Goal: Transaction & Acquisition: Book appointment/travel/reservation

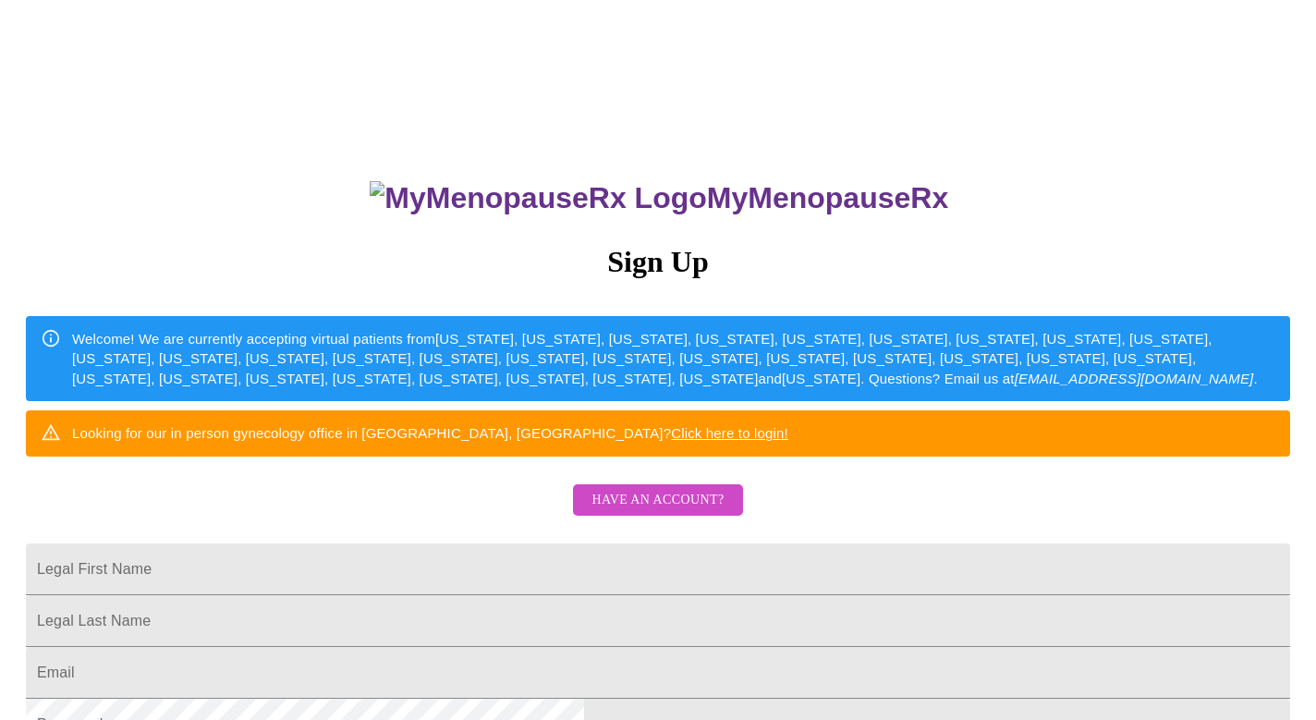
click at [678, 512] on span "Have an account?" at bounding box center [657, 500] width 132 height 23
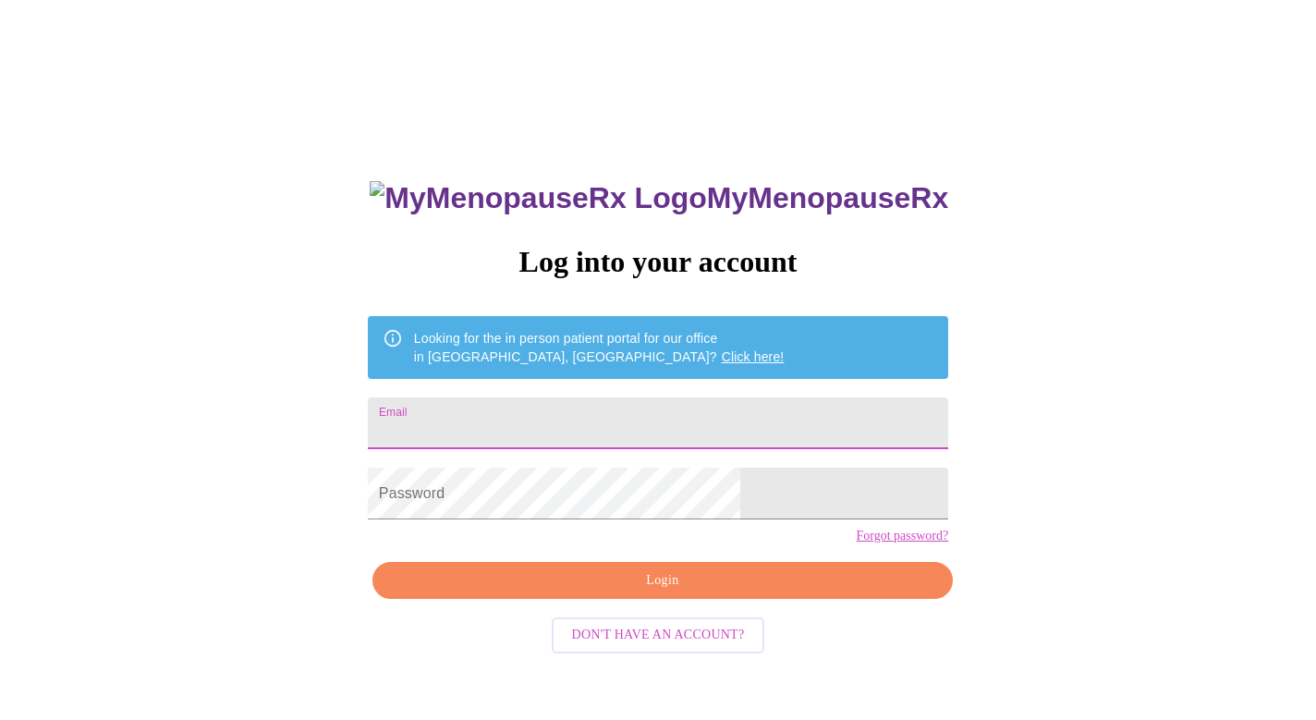
type input "menopauserx"
click at [616, 432] on input "menopauserx" at bounding box center [658, 423] width 580 height 52
click at [722, 349] on link "Click here!" at bounding box center [753, 356] width 63 height 15
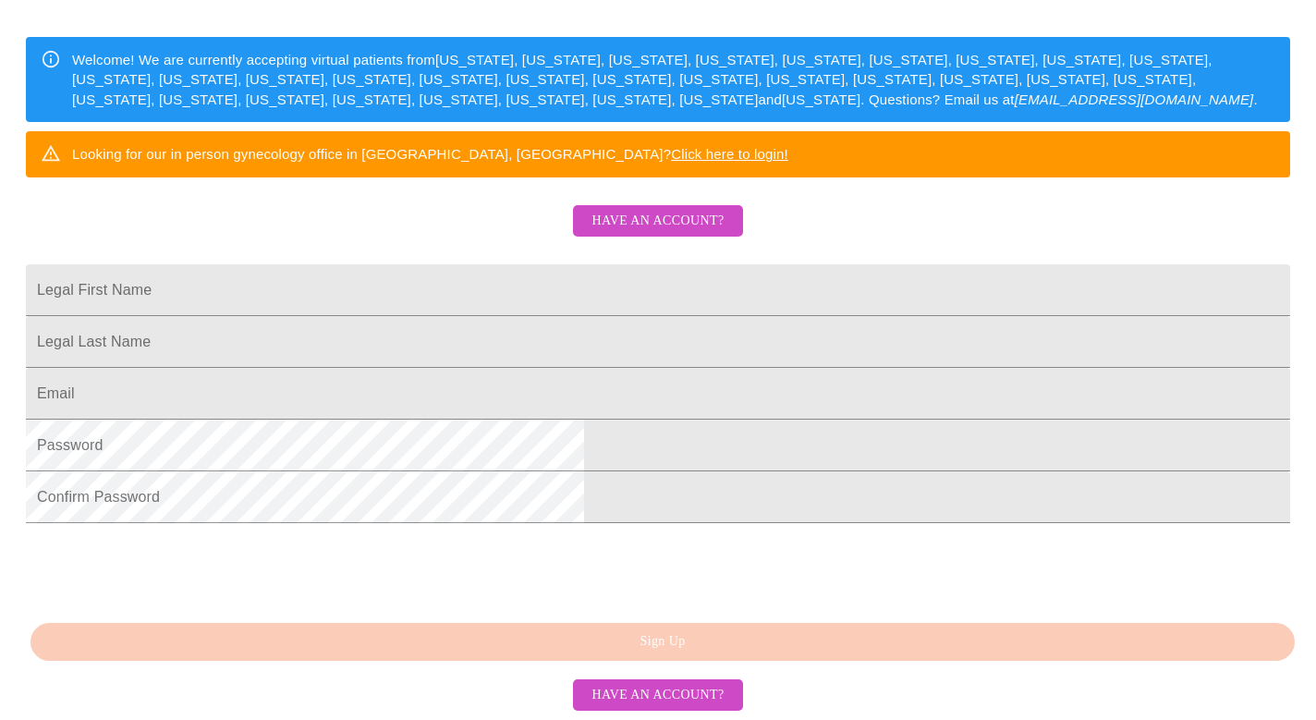
click at [675, 695] on span "Have an account?" at bounding box center [657, 695] width 132 height 23
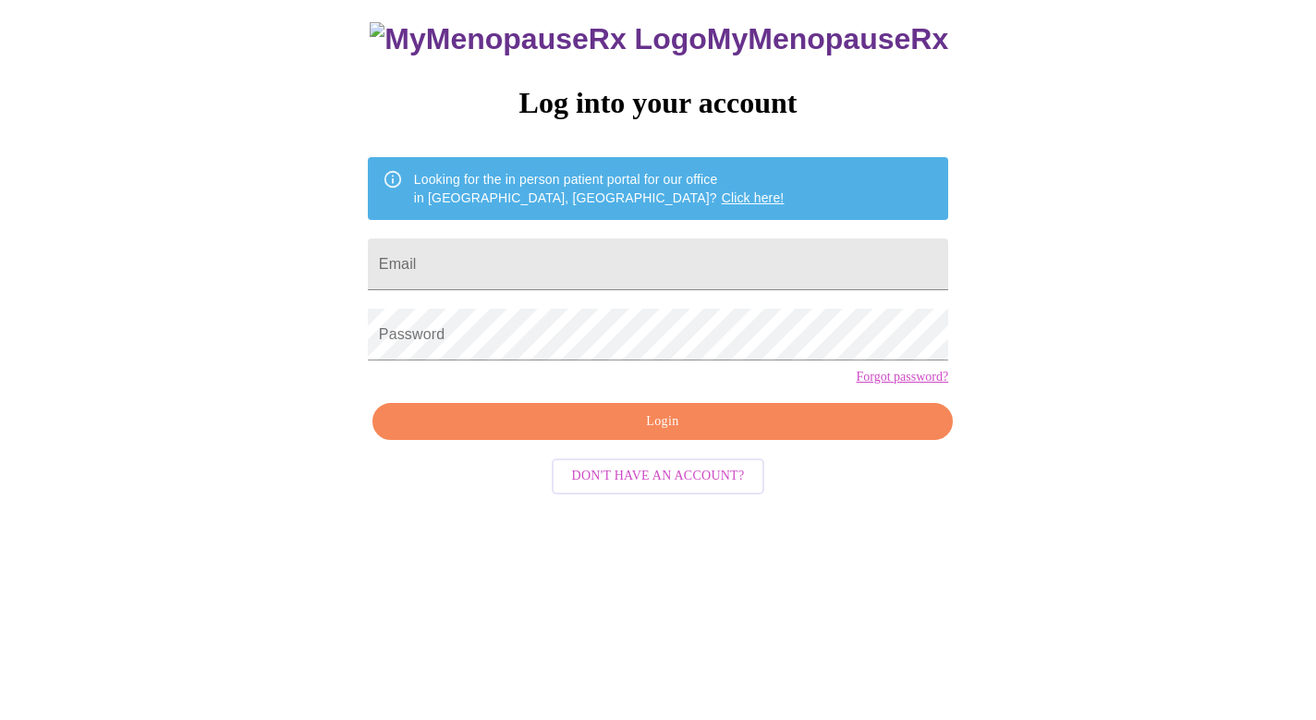
scroll to position [18, 0]
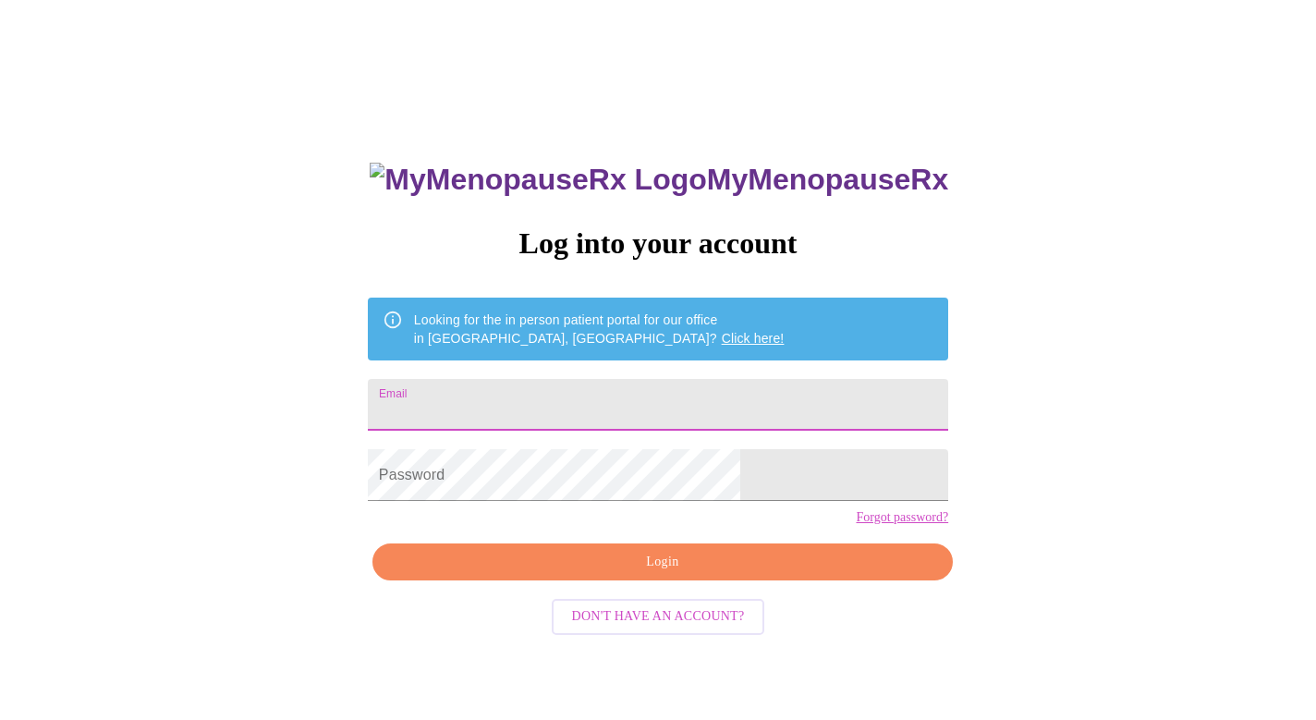
click at [709, 393] on input "Email" at bounding box center [658, 405] width 580 height 52
type input "[EMAIL_ADDRESS][DOMAIN_NAME]"
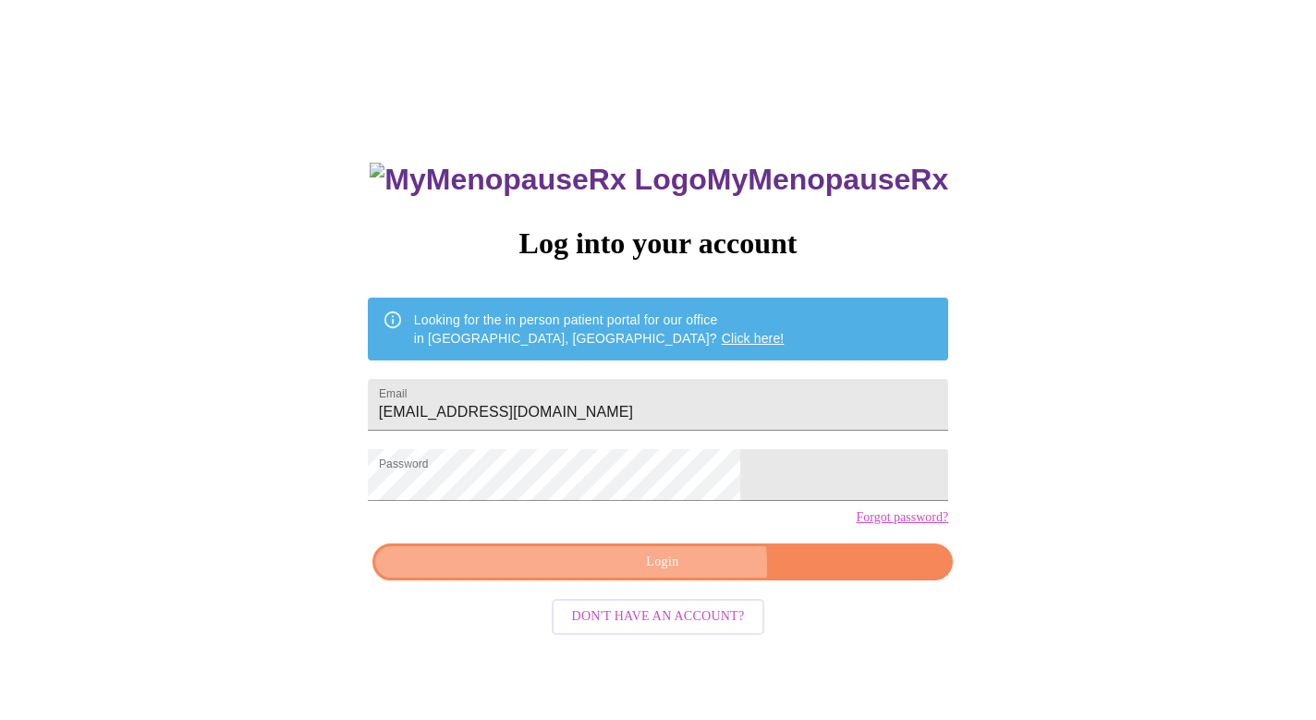
click at [674, 574] on span "Login" at bounding box center [663, 562] width 538 height 23
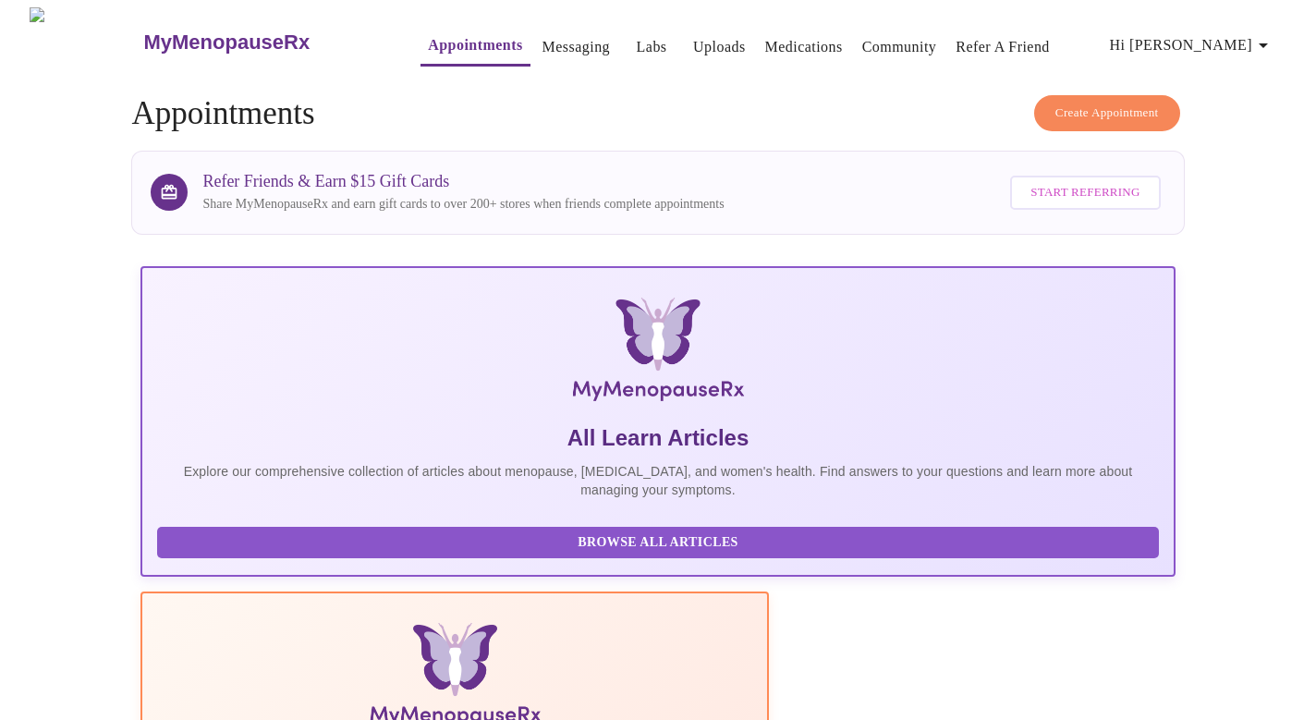
click at [1102, 103] on span "Create Appointment" at bounding box center [1106, 113] width 103 height 21
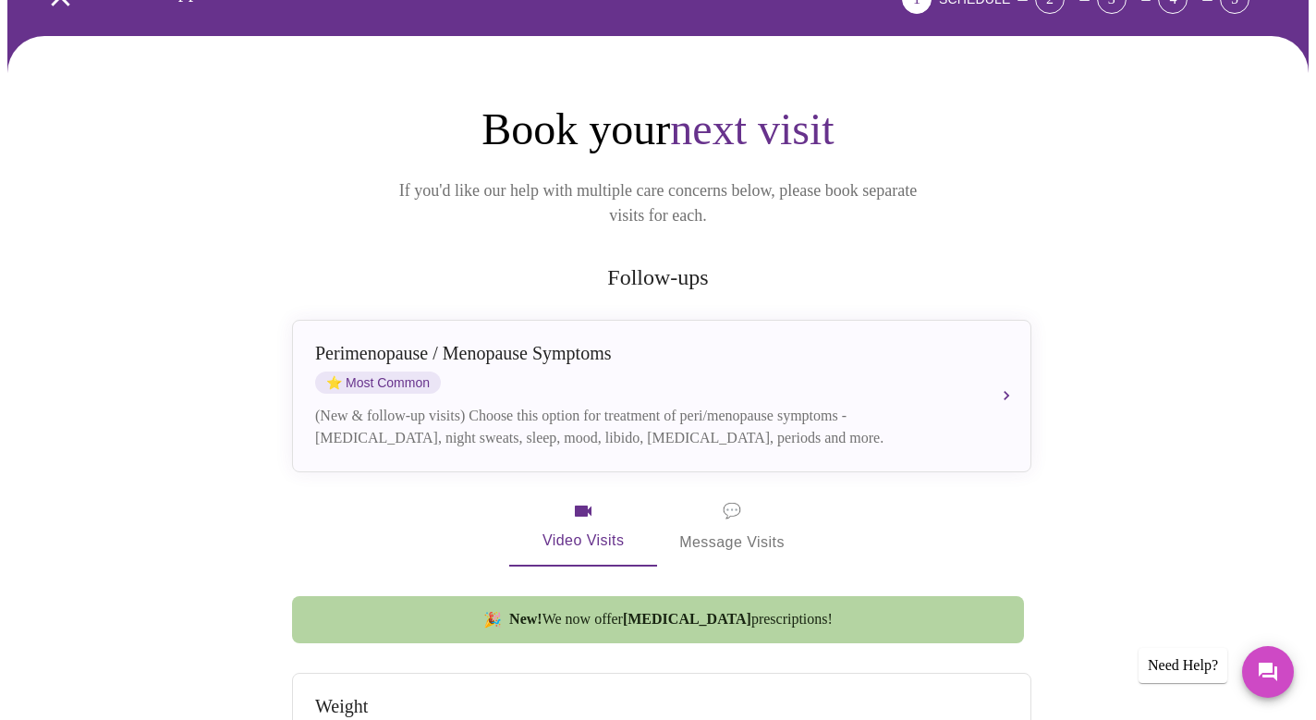
scroll to position [112, 0]
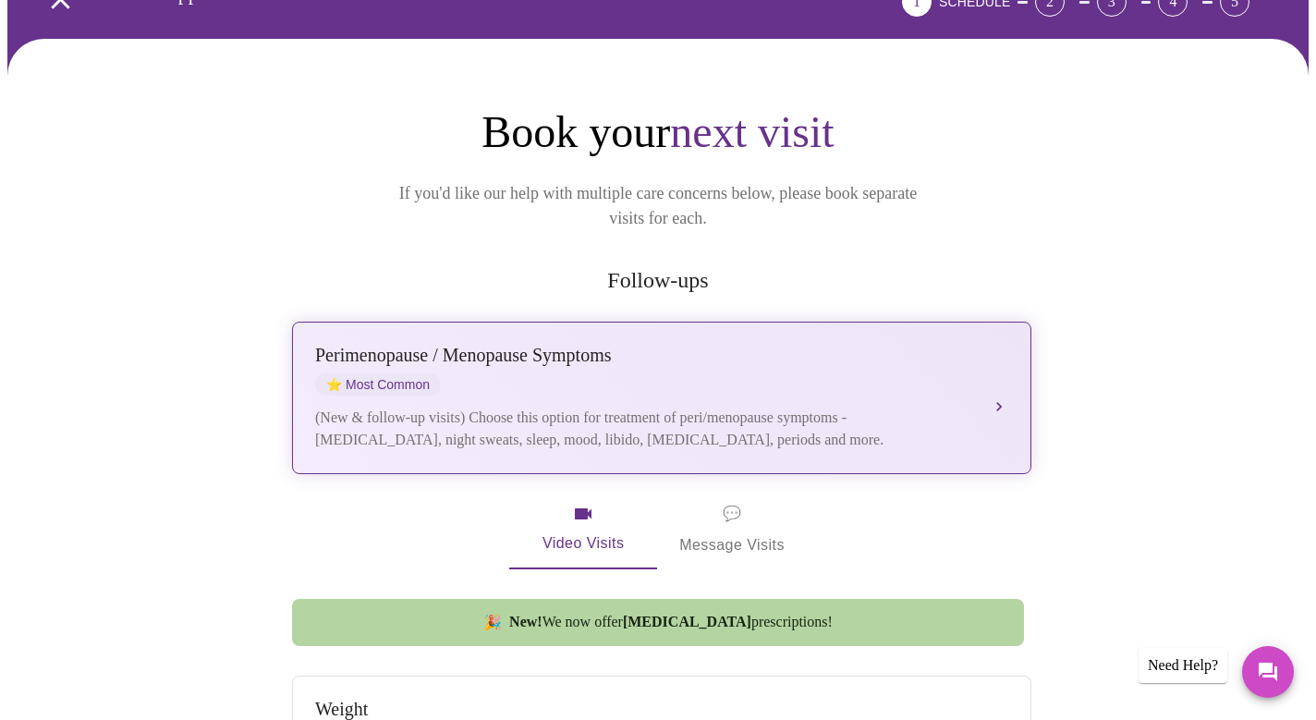
click at [588, 407] on div "(New & follow-up visits) Choose this option for treatment of peri/menopause sym…" at bounding box center [643, 429] width 656 height 44
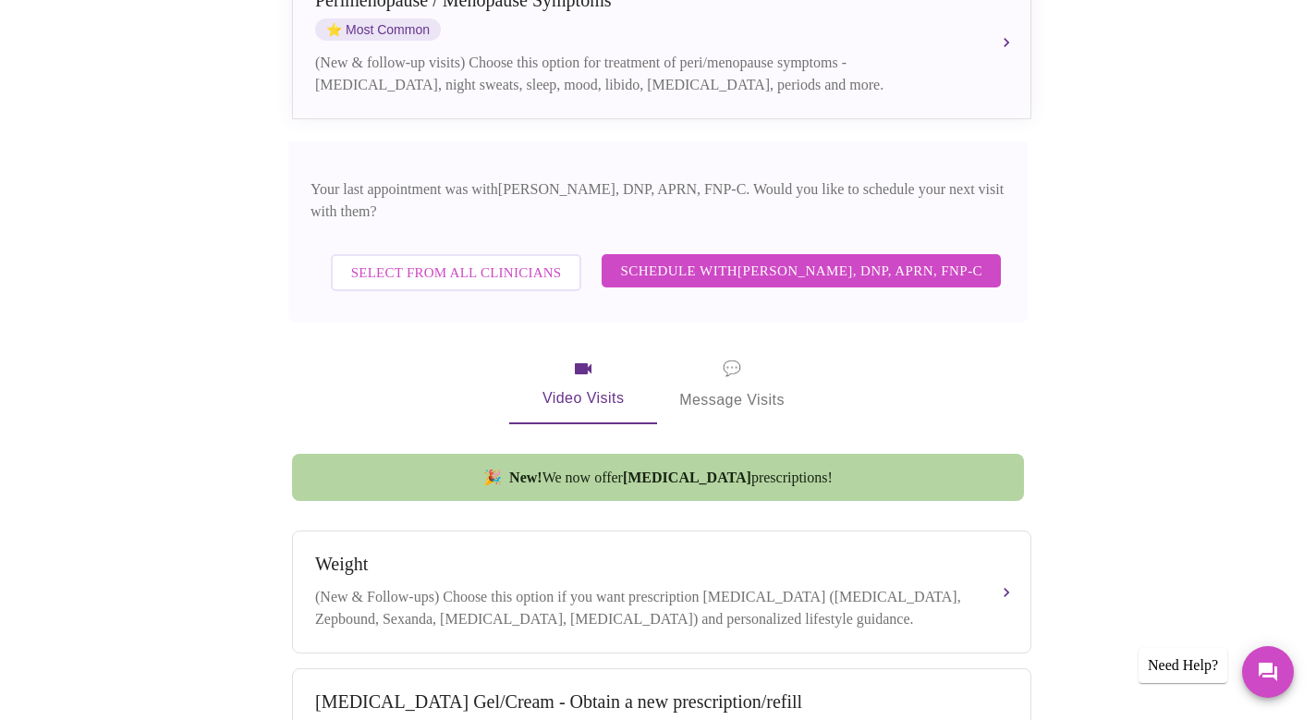
scroll to position [480, 0]
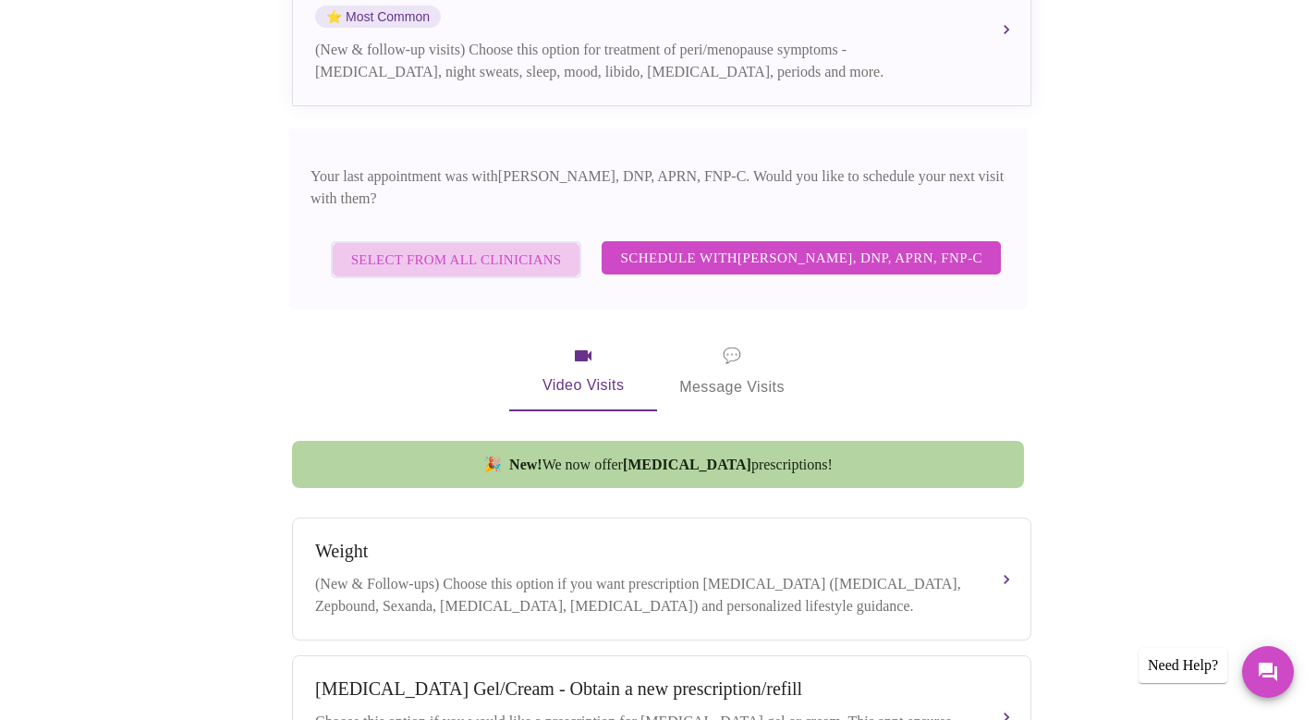
click at [509, 248] on span "Select from All Clinicians" at bounding box center [456, 260] width 211 height 24
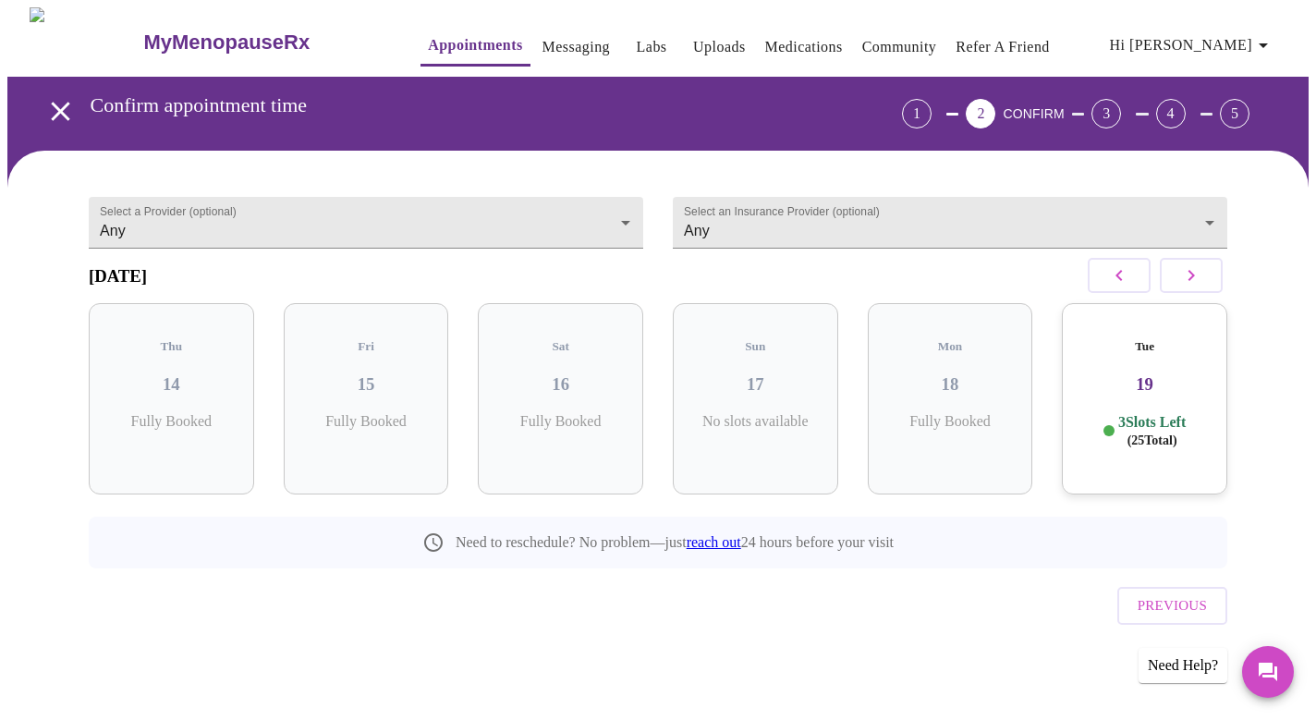
click at [1196, 286] on icon "button" at bounding box center [1191, 275] width 22 height 22
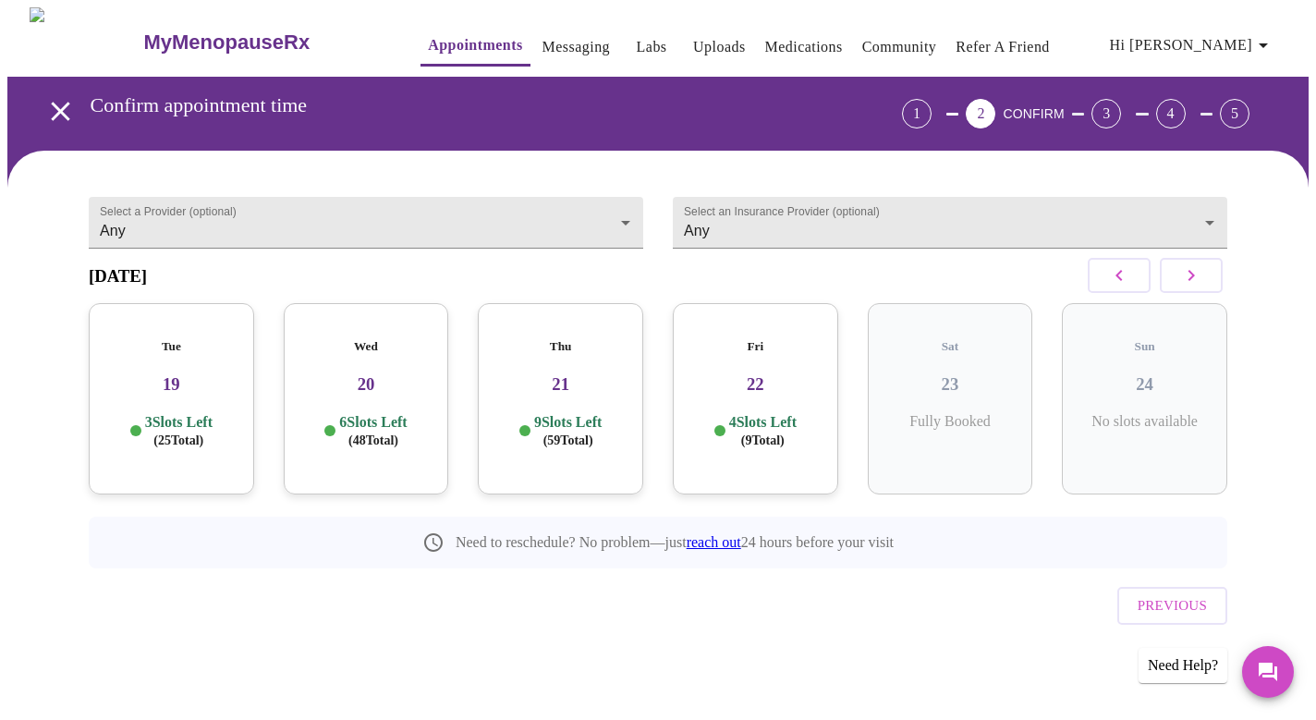
click at [180, 413] on p "3 Slots Left ( 25 Total)" at bounding box center [178, 431] width 67 height 36
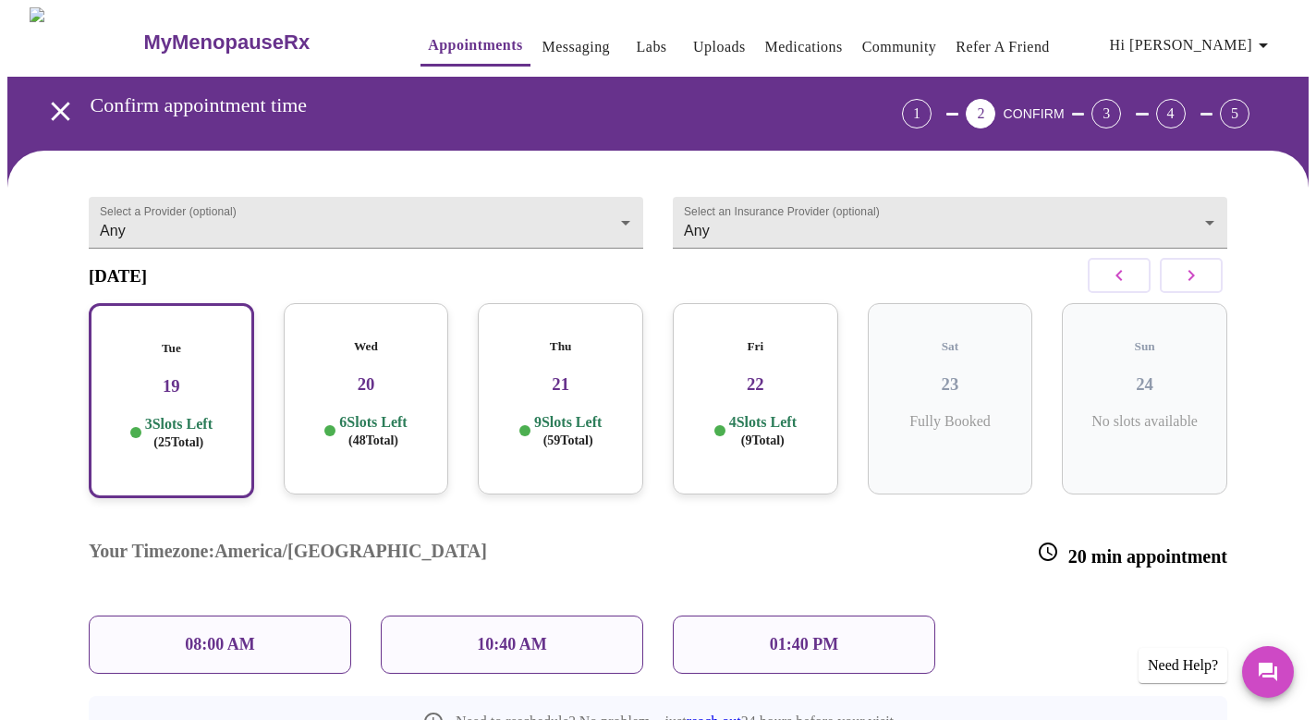
click at [362, 392] on div "Wed 20 6 Slots Left ( 48 Total)" at bounding box center [366, 398] width 165 height 191
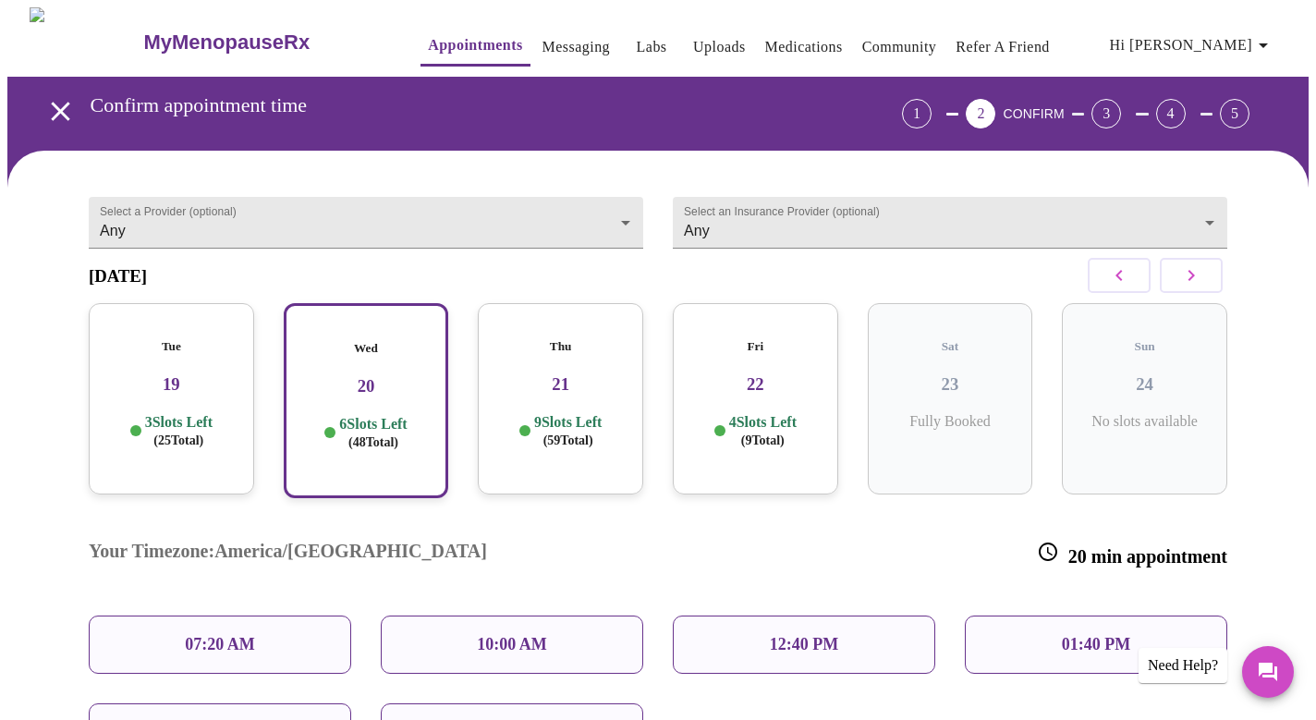
click at [183, 377] on h3 "19" at bounding box center [171, 384] width 136 height 20
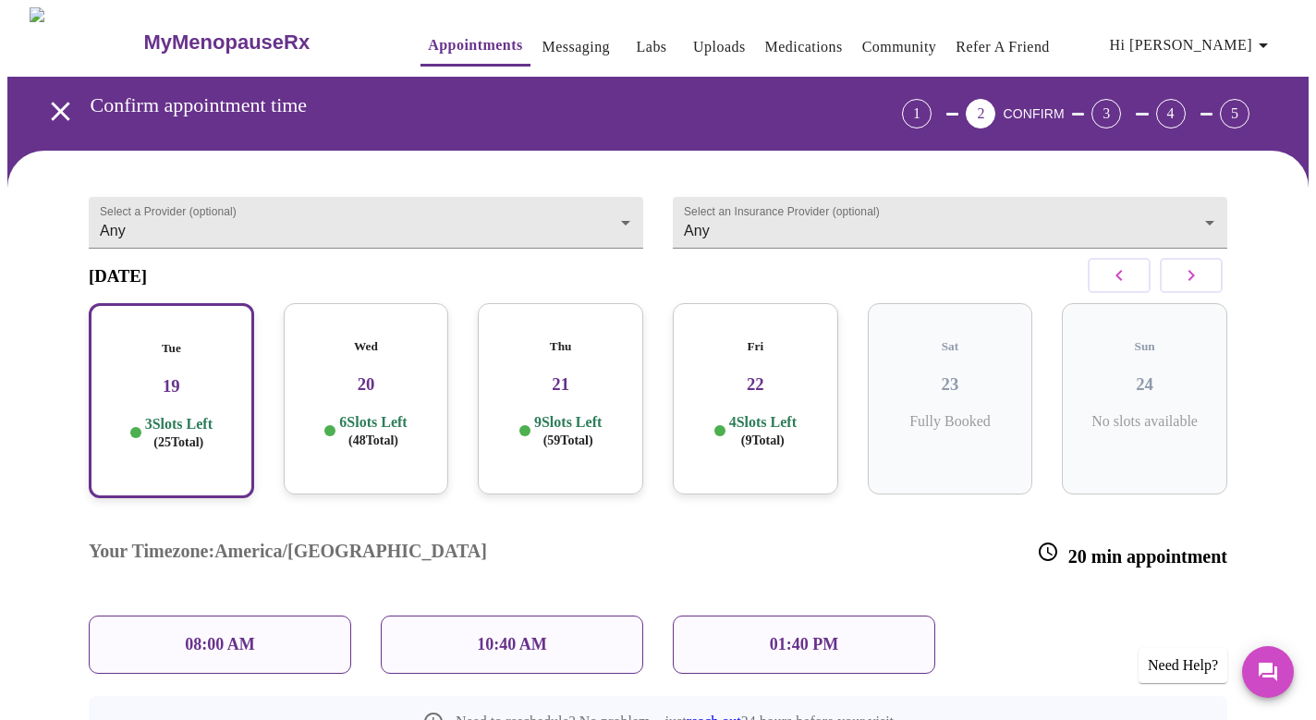
click at [52, 105] on icon "open drawer" at bounding box center [60, 111] width 18 height 18
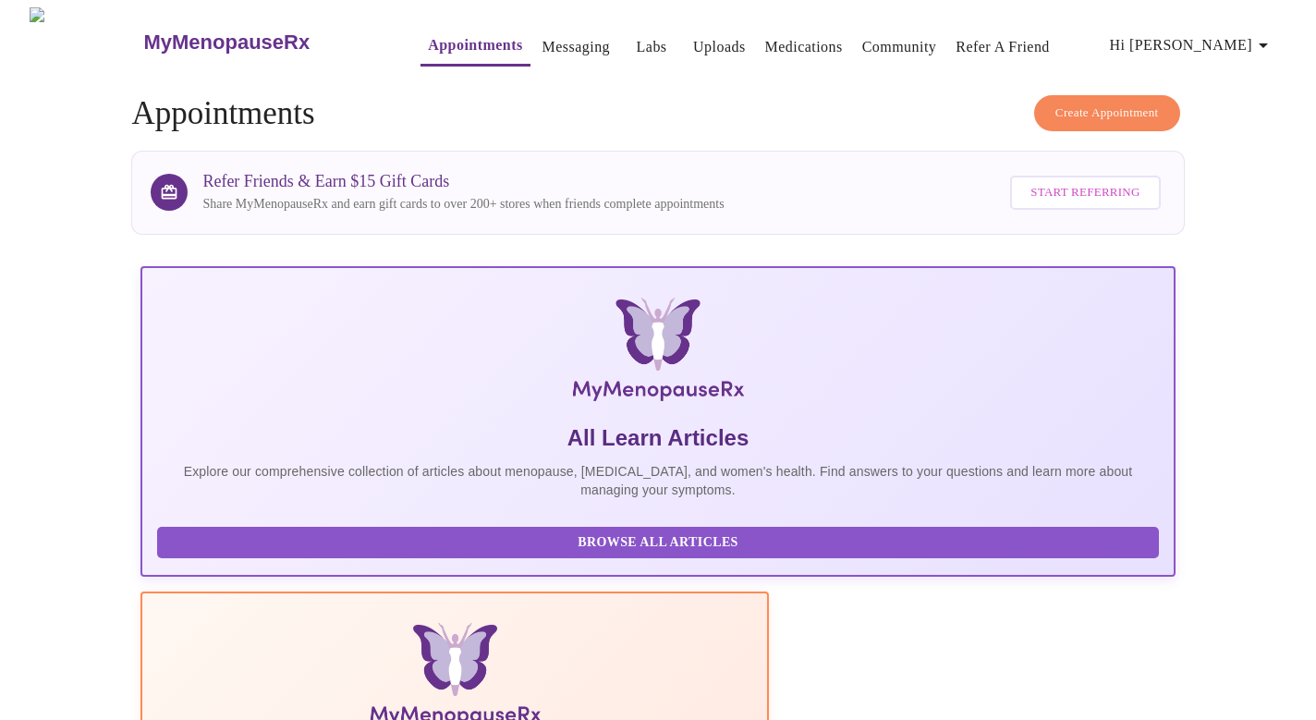
click at [1113, 103] on span "Create Appointment" at bounding box center [1106, 113] width 103 height 21
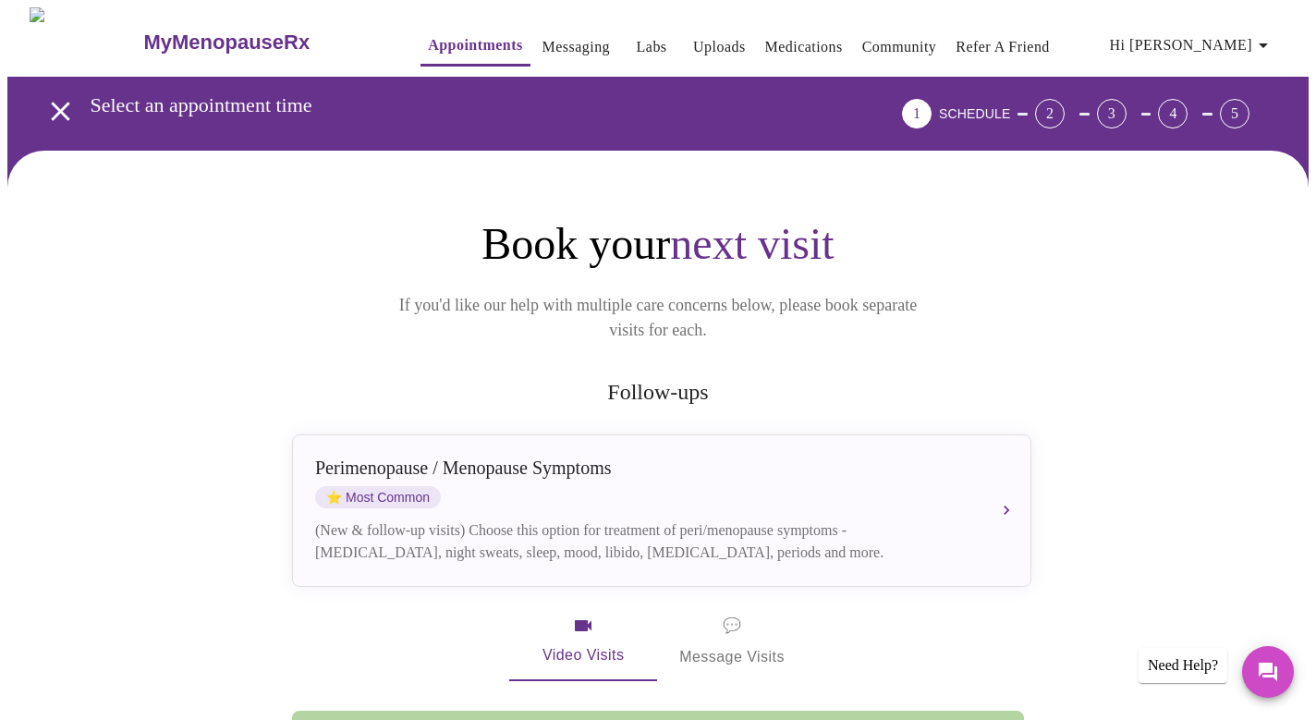
click at [733, 613] on span "💬" at bounding box center [732, 626] width 18 height 26
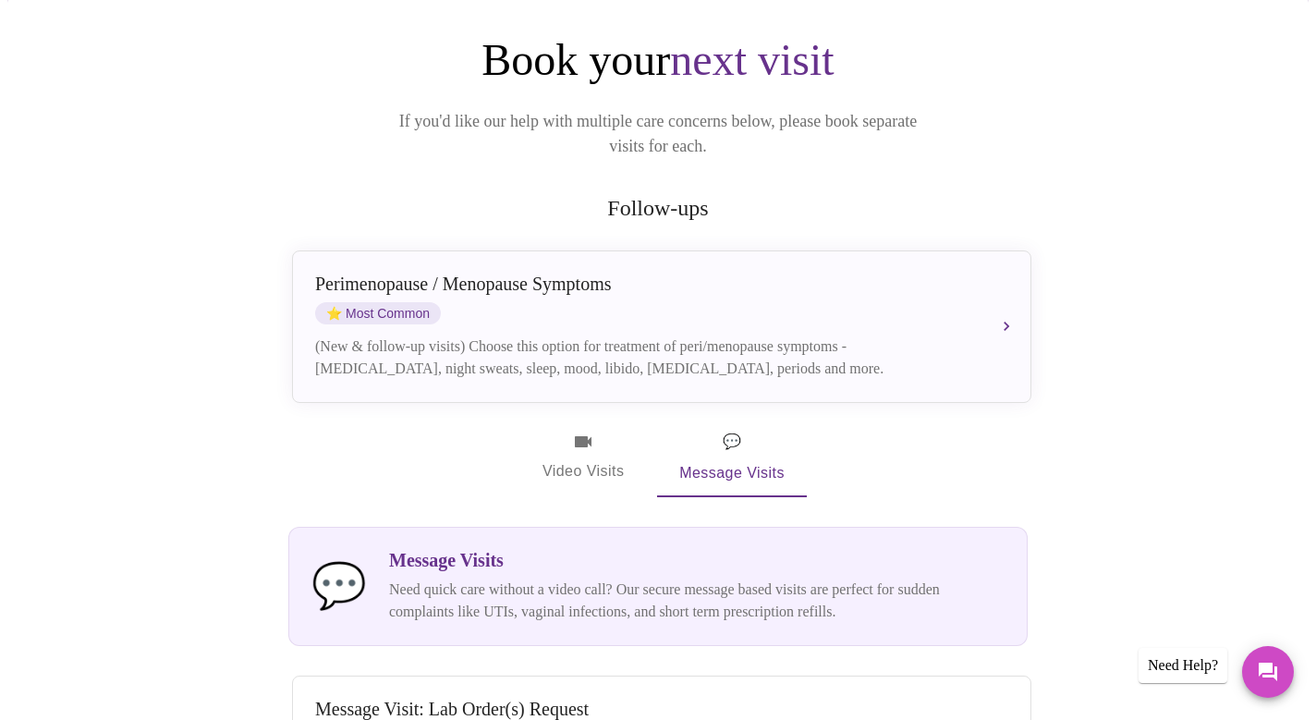
scroll to position [204, 0]
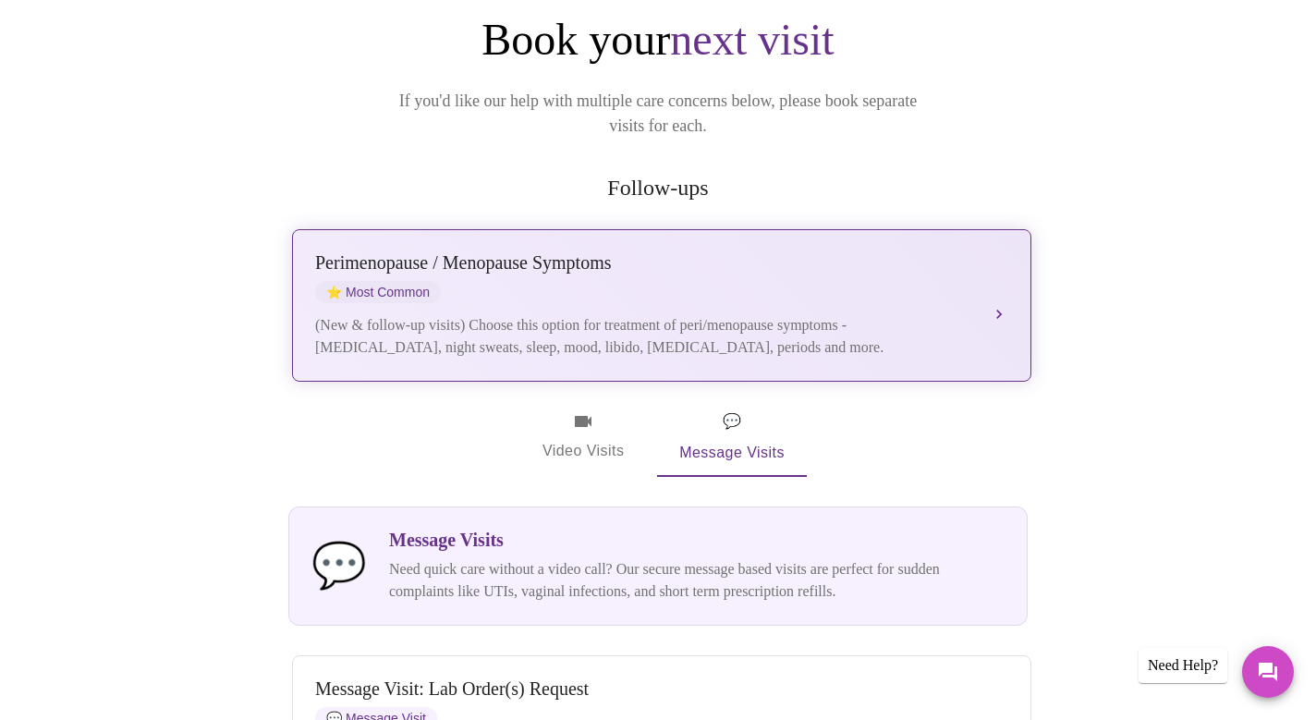
click at [830, 282] on div "[MEDICAL_DATA] / Menopause Symptoms ⭐ Most Common (New & follow-up visits) Choo…" at bounding box center [661, 305] width 693 height 106
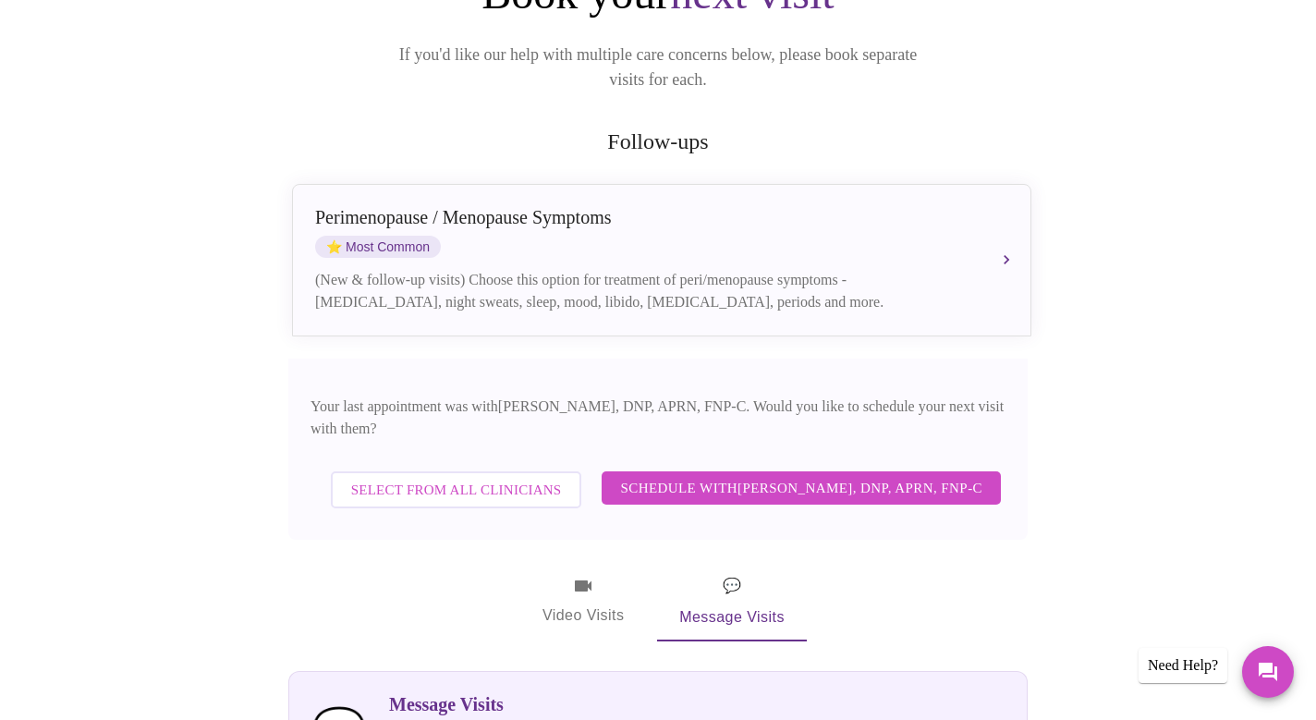
scroll to position [249, 0]
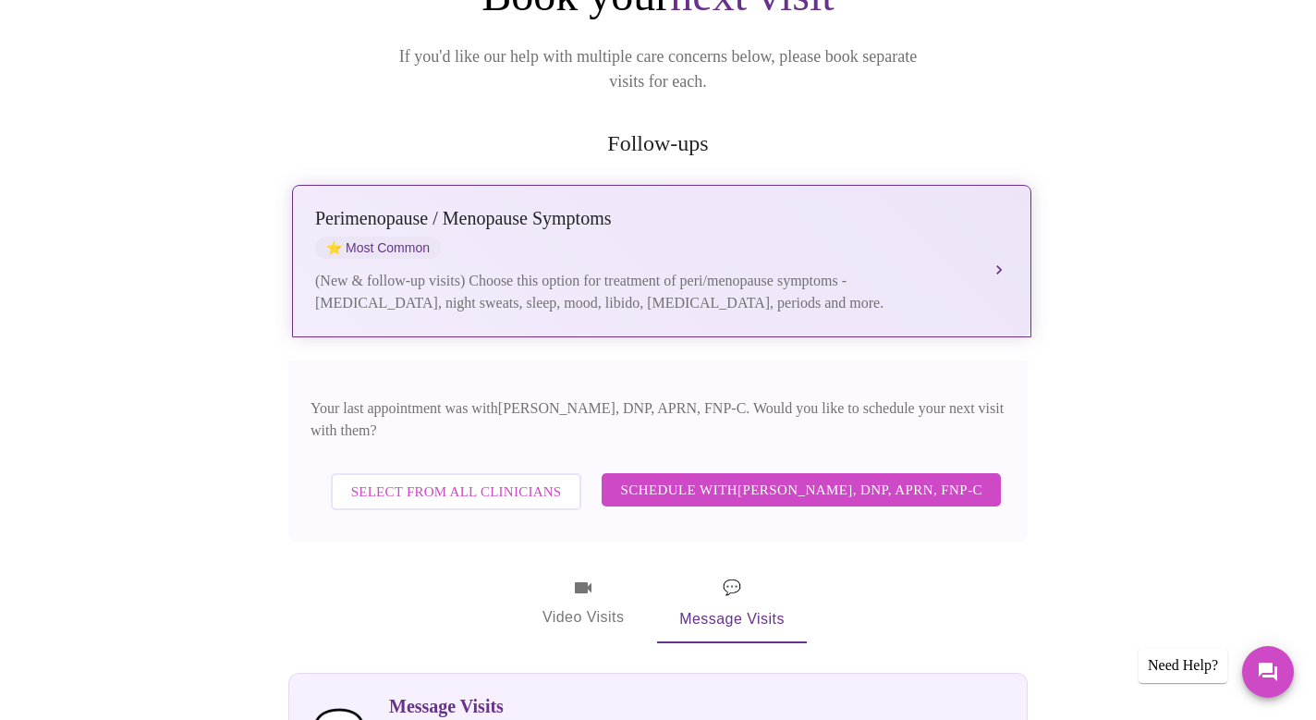
click at [917, 208] on div "[MEDICAL_DATA] / Menopause Symptoms ⭐ Most Common" at bounding box center [643, 233] width 656 height 51
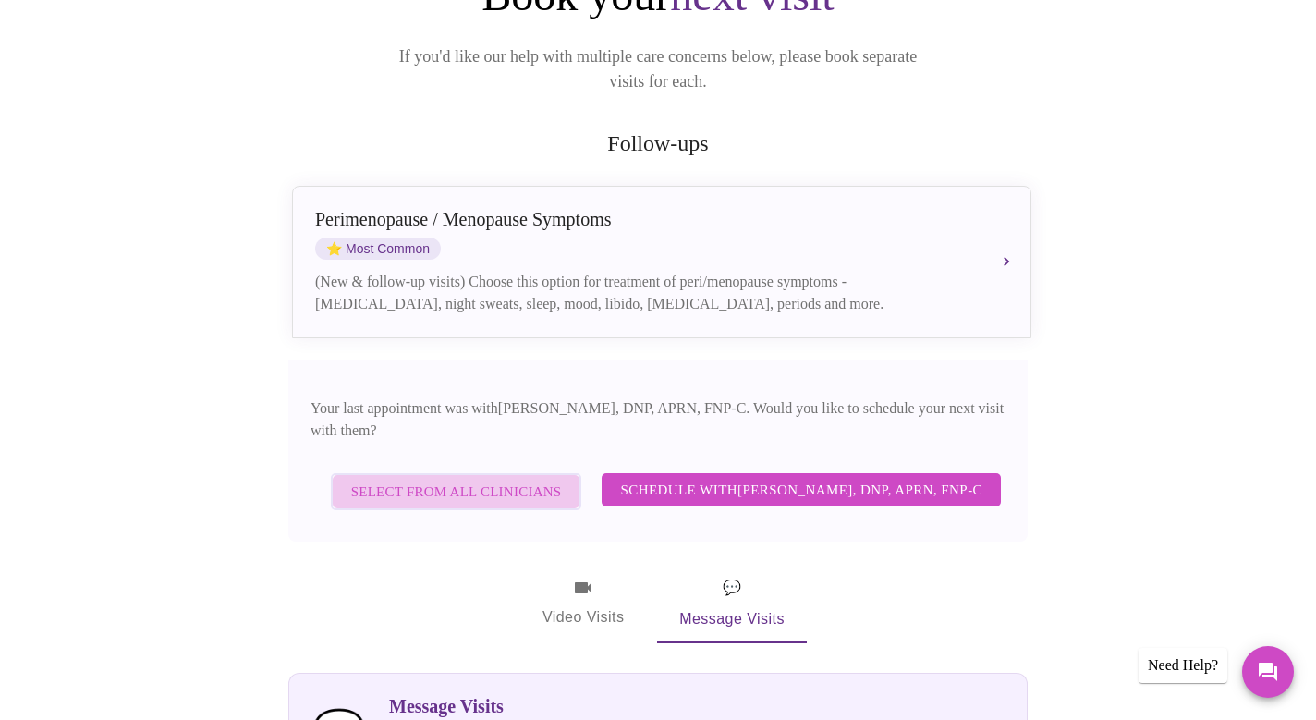
click at [449, 480] on span "Select from All Clinicians" at bounding box center [456, 492] width 211 height 24
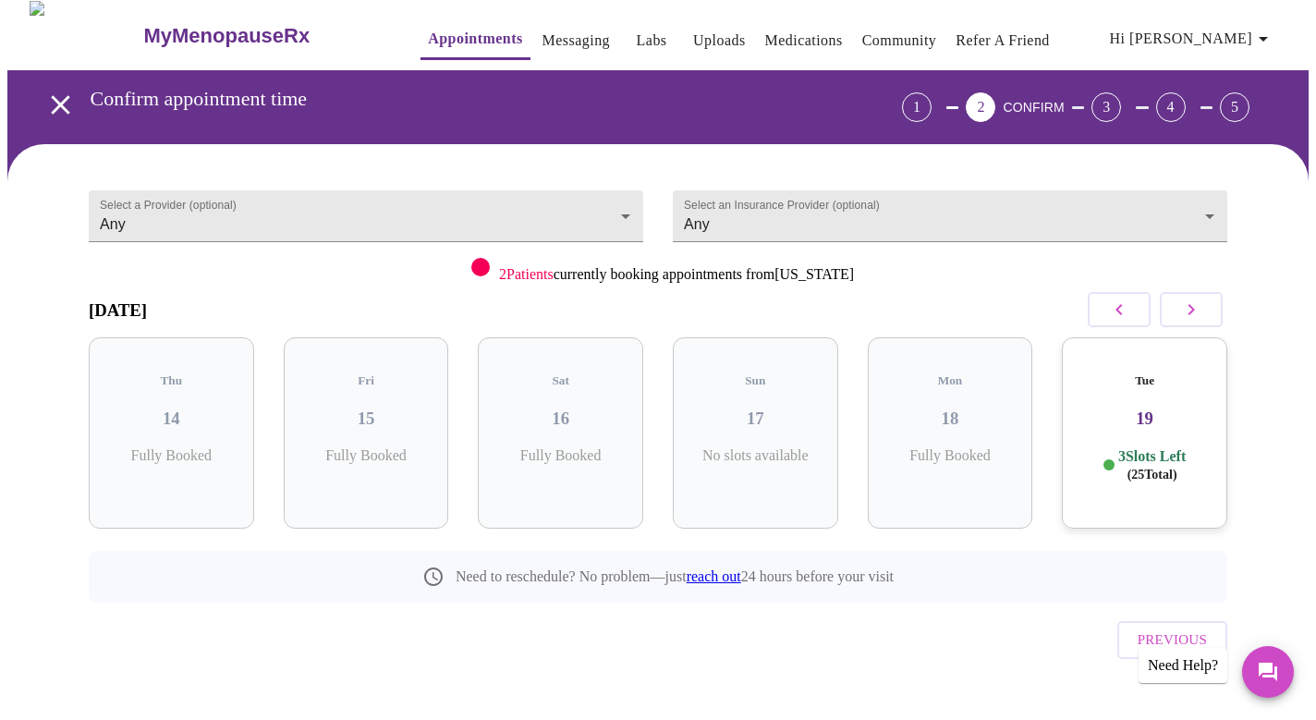
click at [1129, 447] on p "3 Slots Left ( 25 Total)" at bounding box center [1151, 465] width 67 height 36
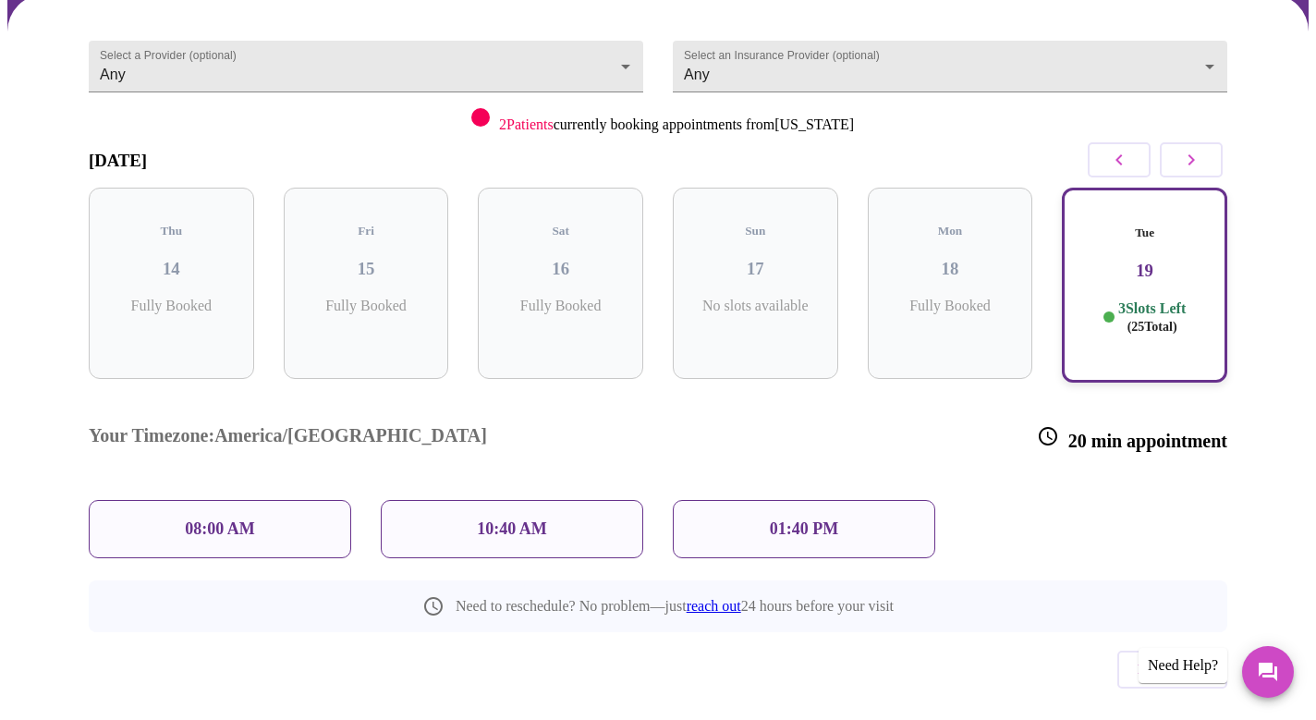
scroll to position [155, 0]
click at [236, 520] on p "08:00 AM" at bounding box center [220, 529] width 70 height 19
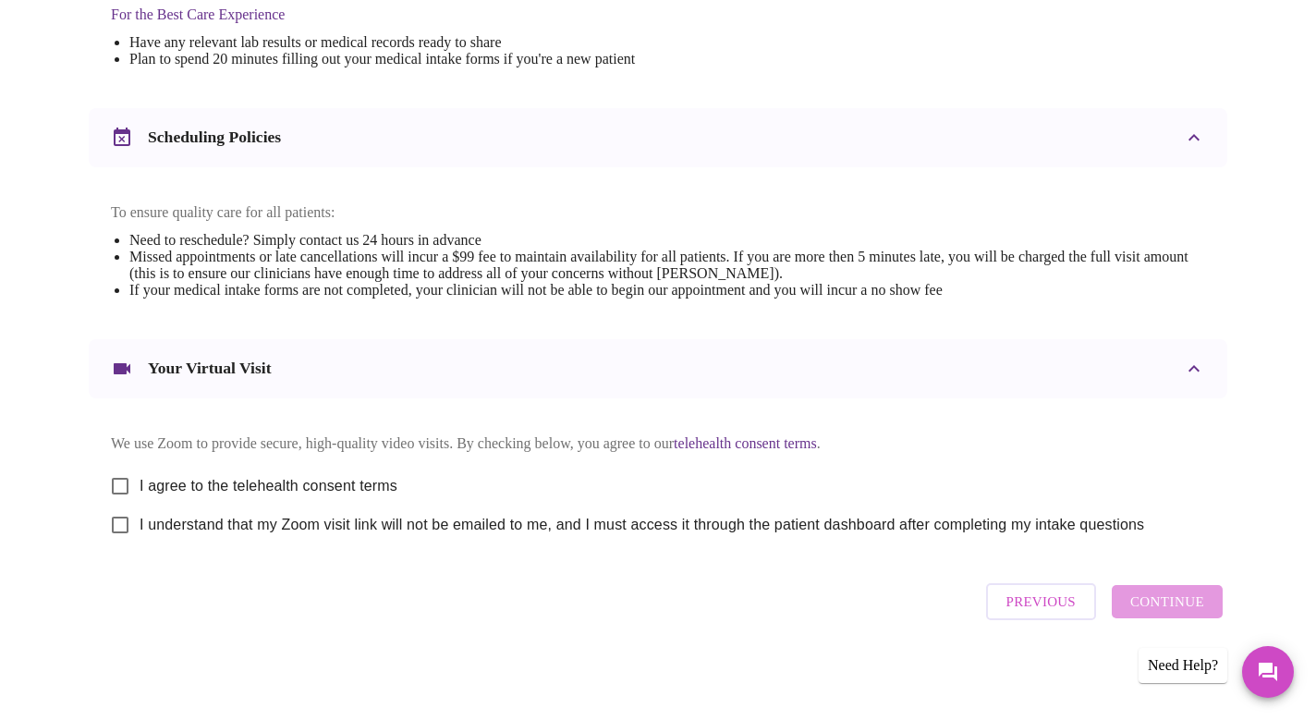
scroll to position [619, 0]
click at [118, 481] on input "I agree to the telehealth consent terms" at bounding box center [120, 486] width 39 height 39
checkbox input "true"
click at [124, 523] on input "I understand that my Zoom visit link will not be emailed to me, and I must acce…" at bounding box center [120, 524] width 39 height 39
checkbox input "true"
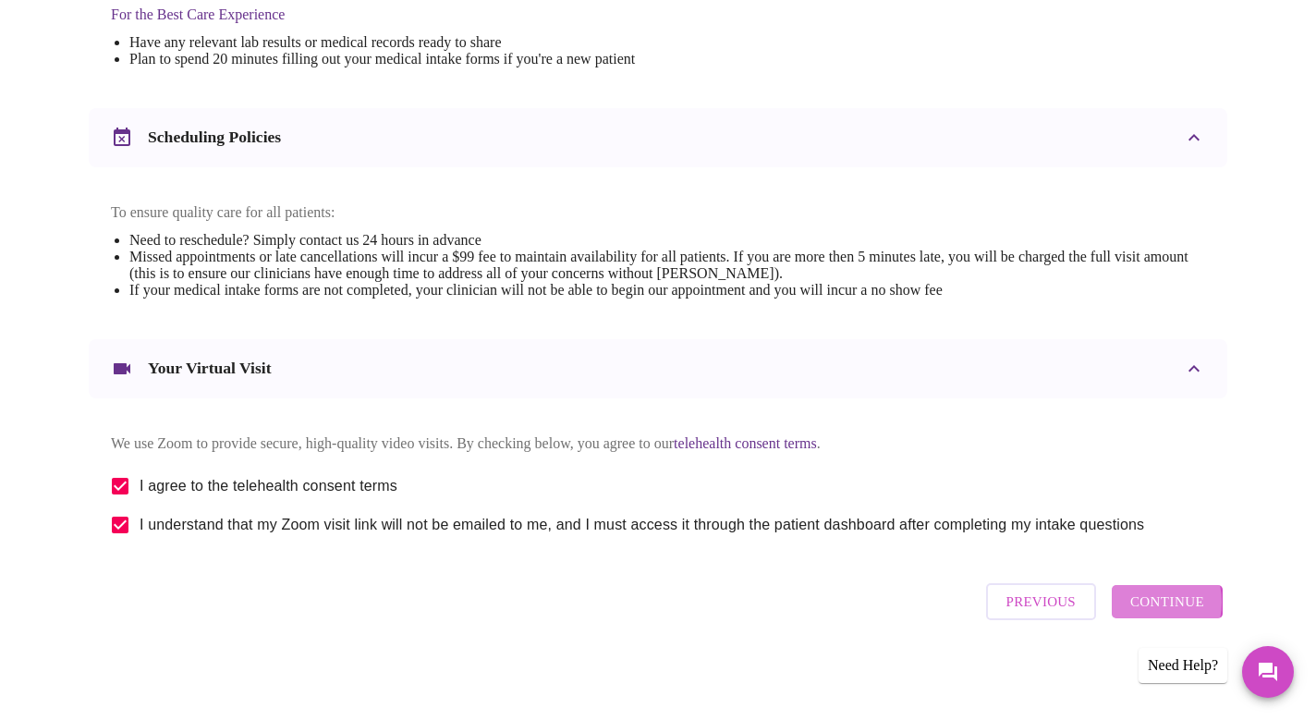
click at [1147, 610] on span "Continue" at bounding box center [1167, 601] width 74 height 24
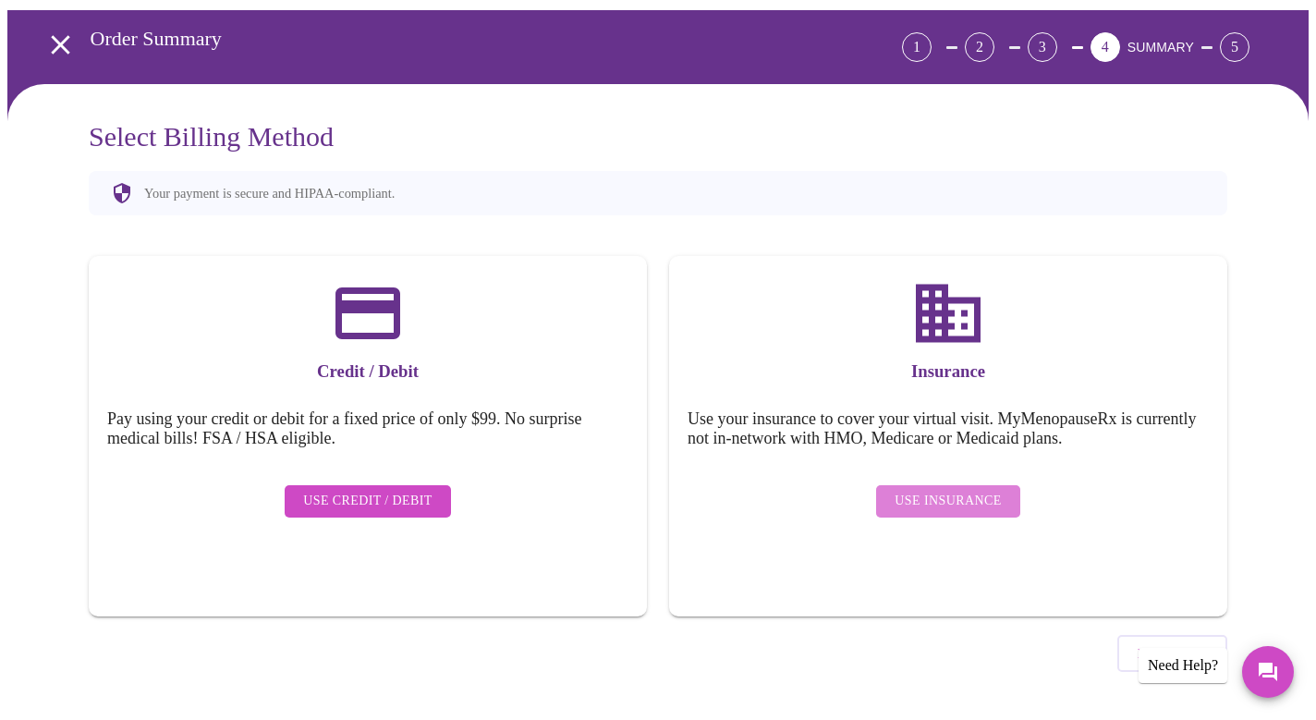
click at [983, 490] on span "Use Insurance" at bounding box center [947, 501] width 106 height 23
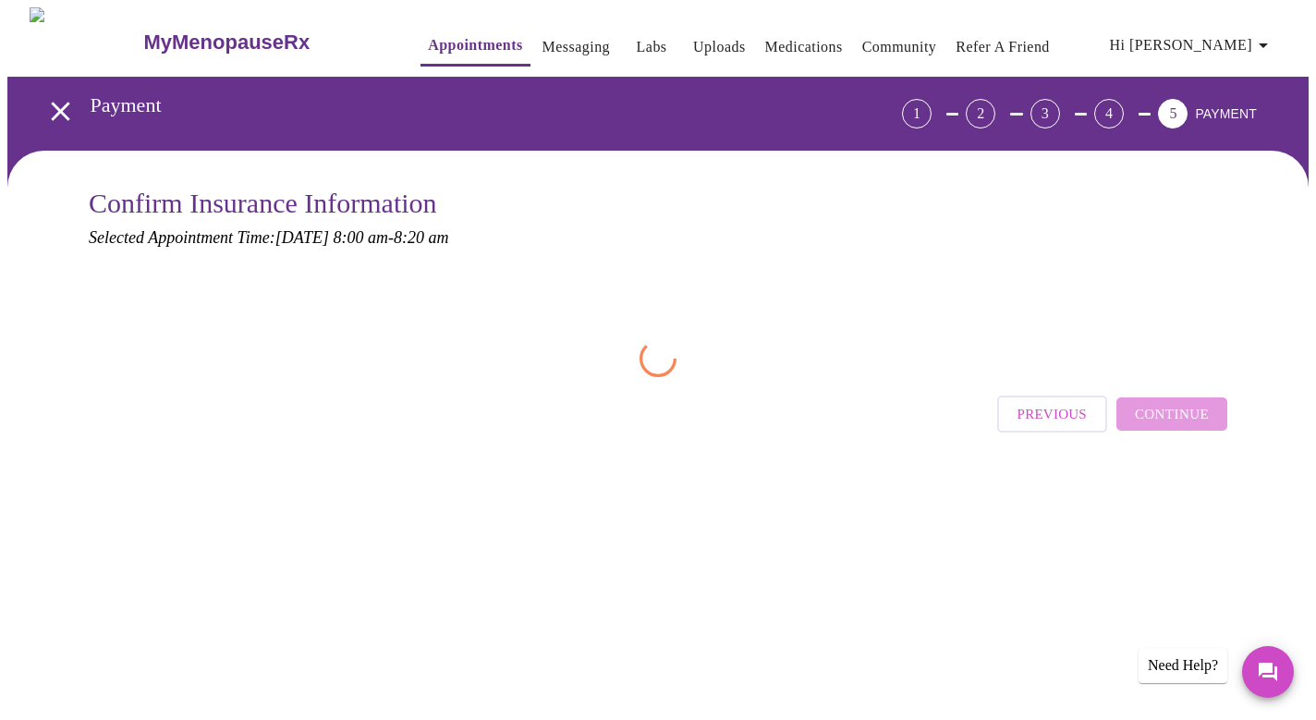
scroll to position [0, 0]
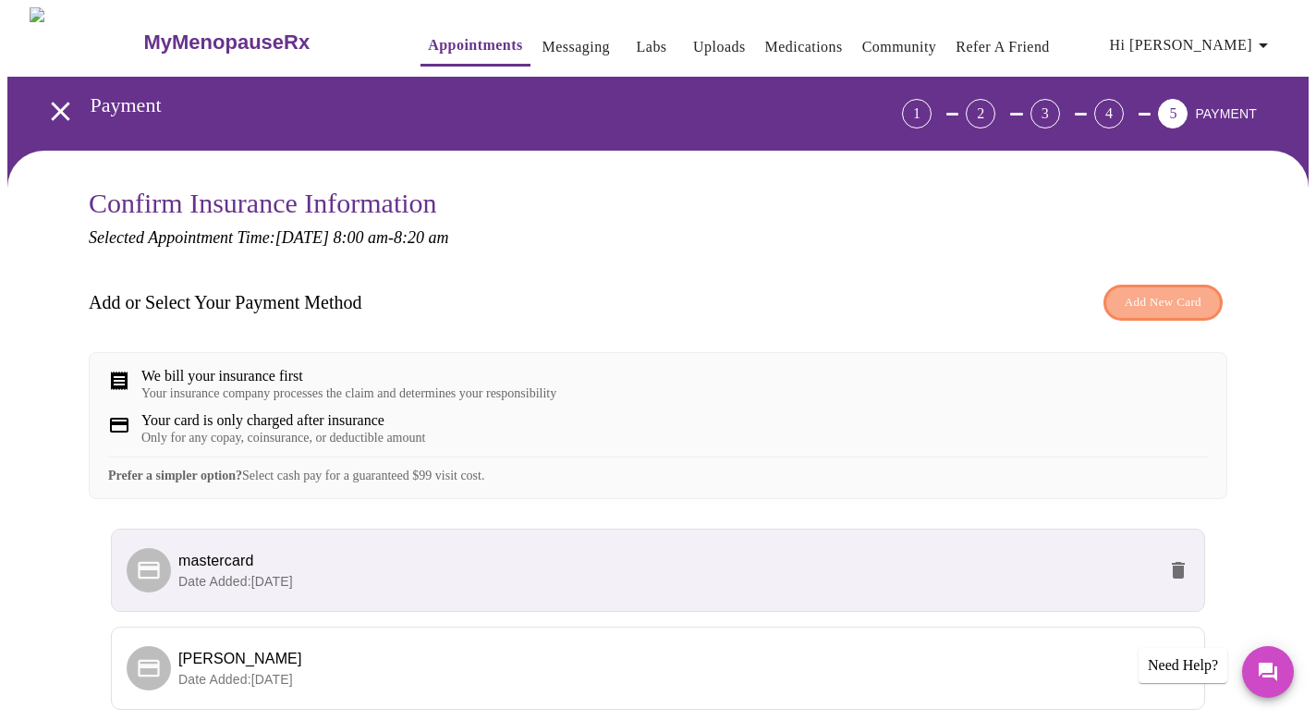
click at [1175, 301] on span "Add New Card" at bounding box center [1162, 302] width 77 height 21
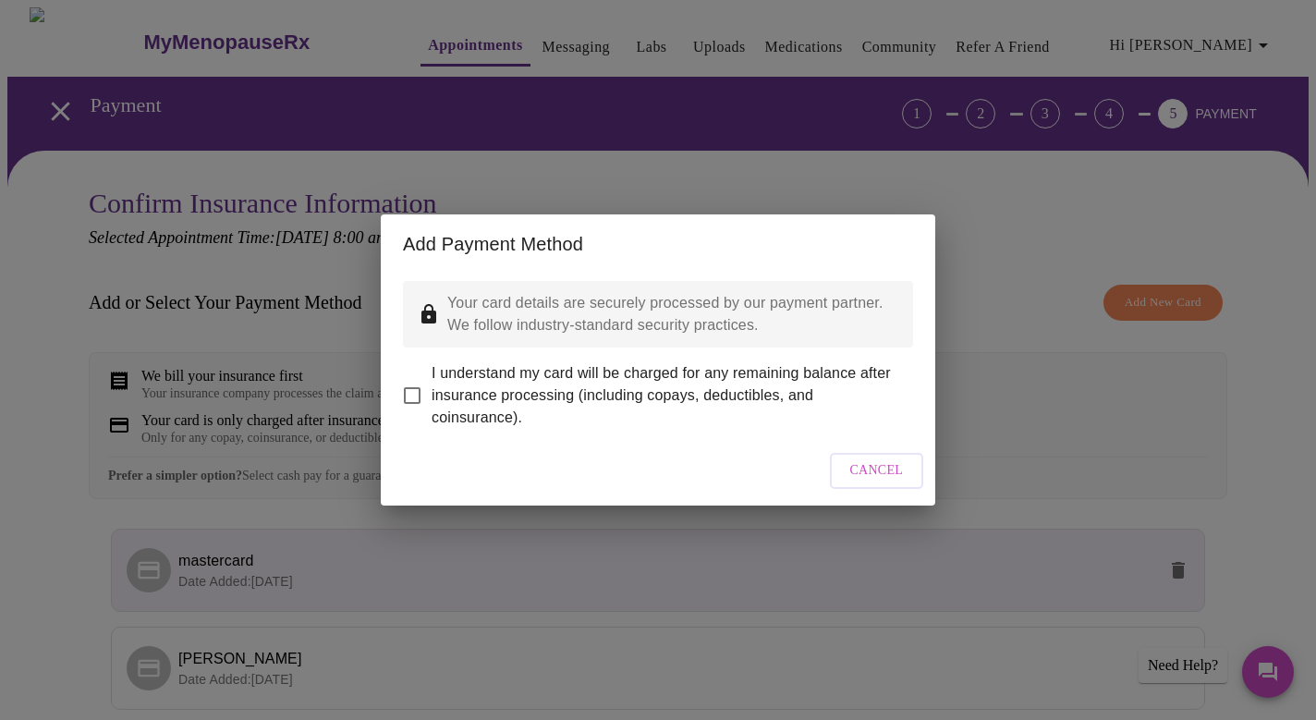
click at [414, 385] on input "I understand my card will be charged for any remaining balance after insurance …" at bounding box center [412, 395] width 39 height 39
checkbox input "true"
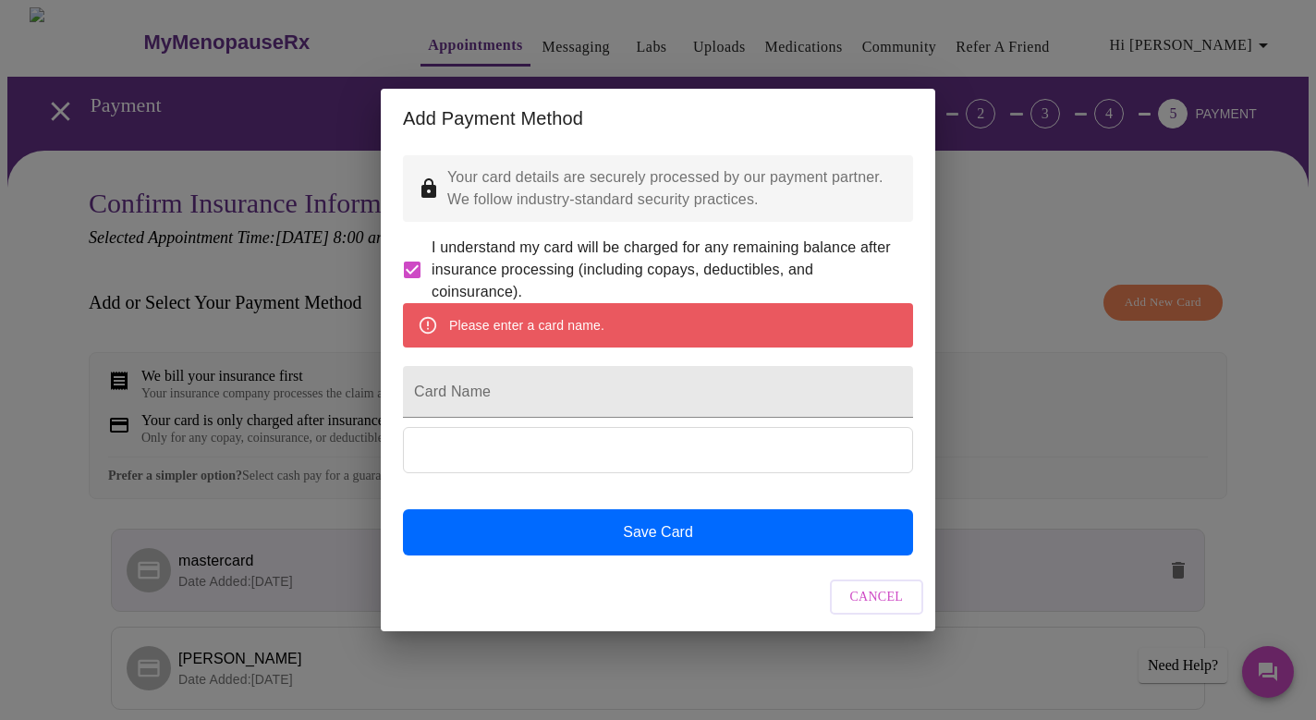
click at [863, 609] on span "Cancel" at bounding box center [877, 597] width 54 height 23
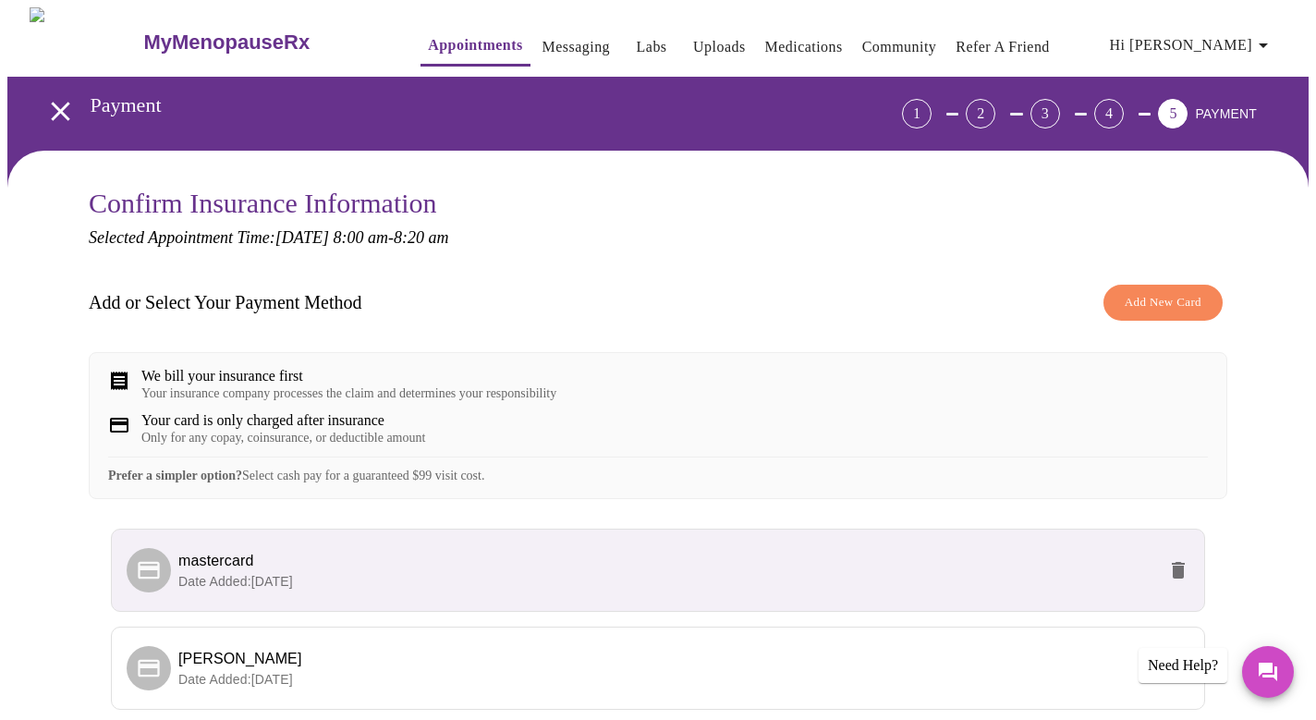
click at [186, 387] on div "We bill your insurance first Your insurance company processes the claim and det…" at bounding box center [348, 384] width 415 height 33
click at [204, 445] on div "Only for any copay, coinsurance, or deductible amount" at bounding box center [283, 438] width 284 height 15
click at [210, 483] on div "Prefer a simpler option? Select cash pay for a guaranteed $99 visit cost." at bounding box center [658, 469] width 1100 height 27
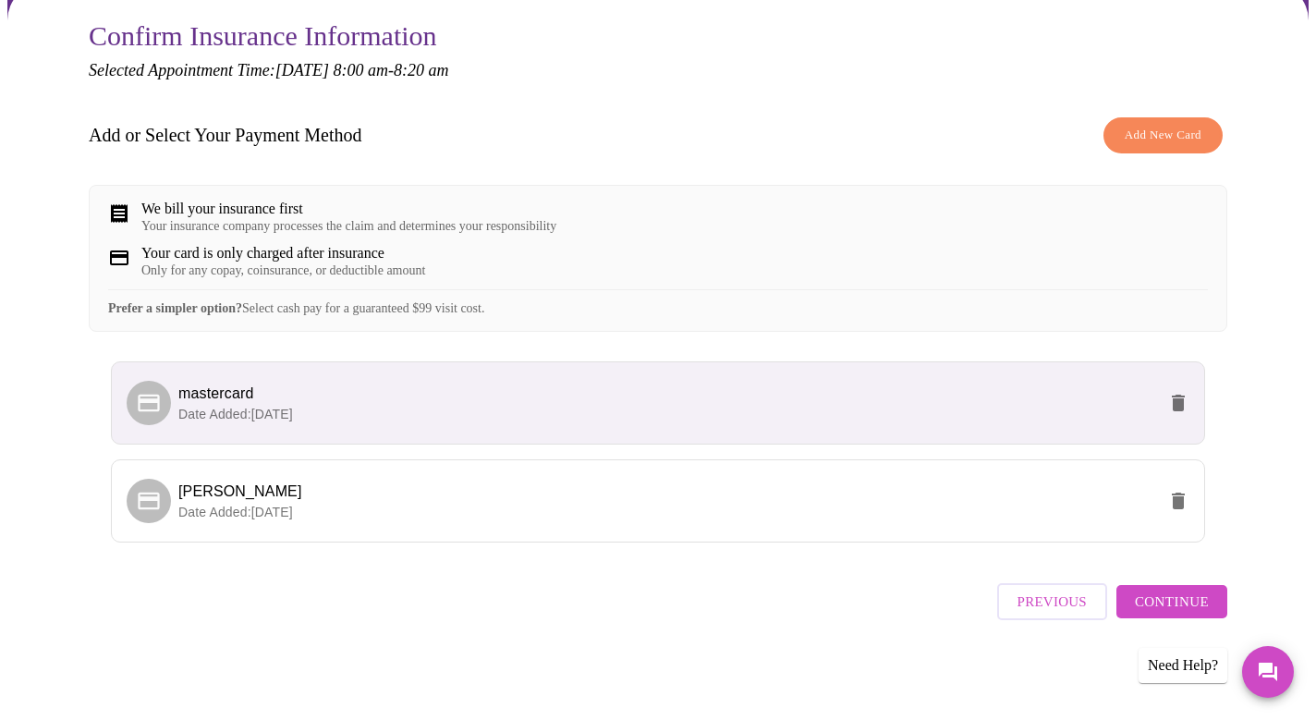
scroll to position [182, 0]
click at [391, 219] on div "Your insurance company processes the claim and determines your responsibility" at bounding box center [348, 226] width 415 height 15
click at [1177, 611] on span "Continue" at bounding box center [1172, 601] width 74 height 24
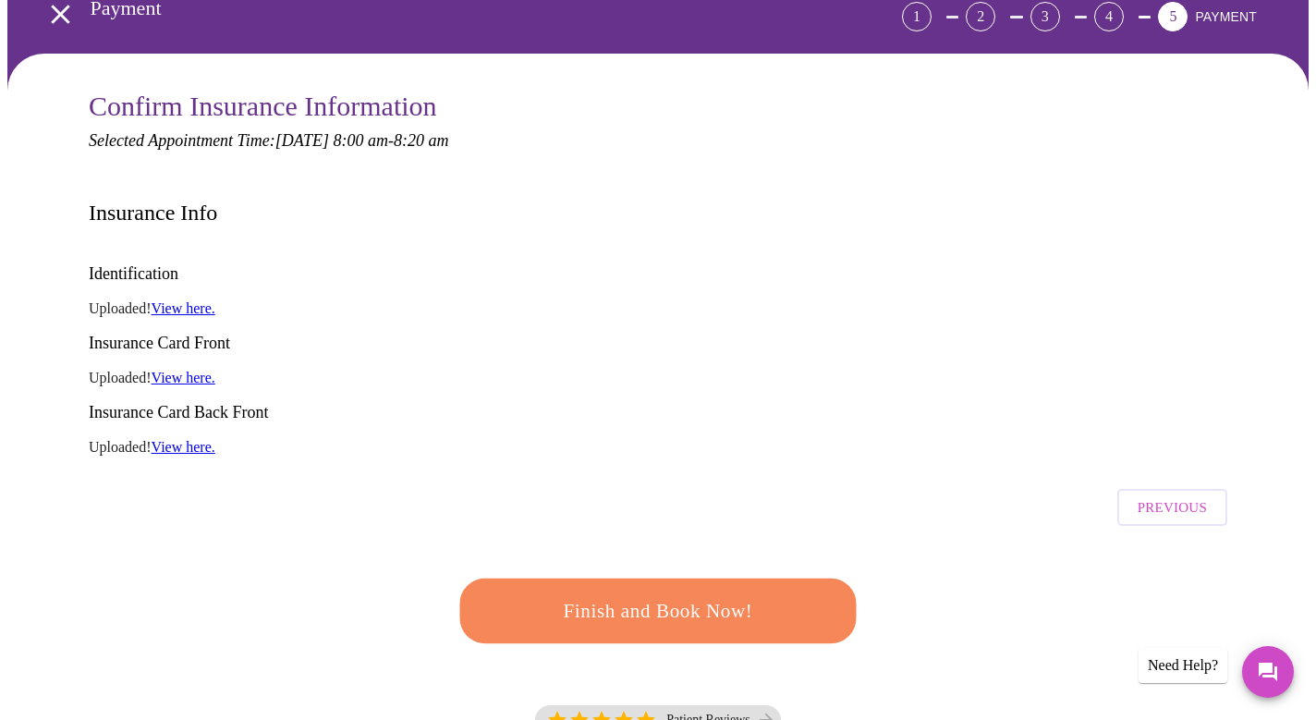
scroll to position [94, 0]
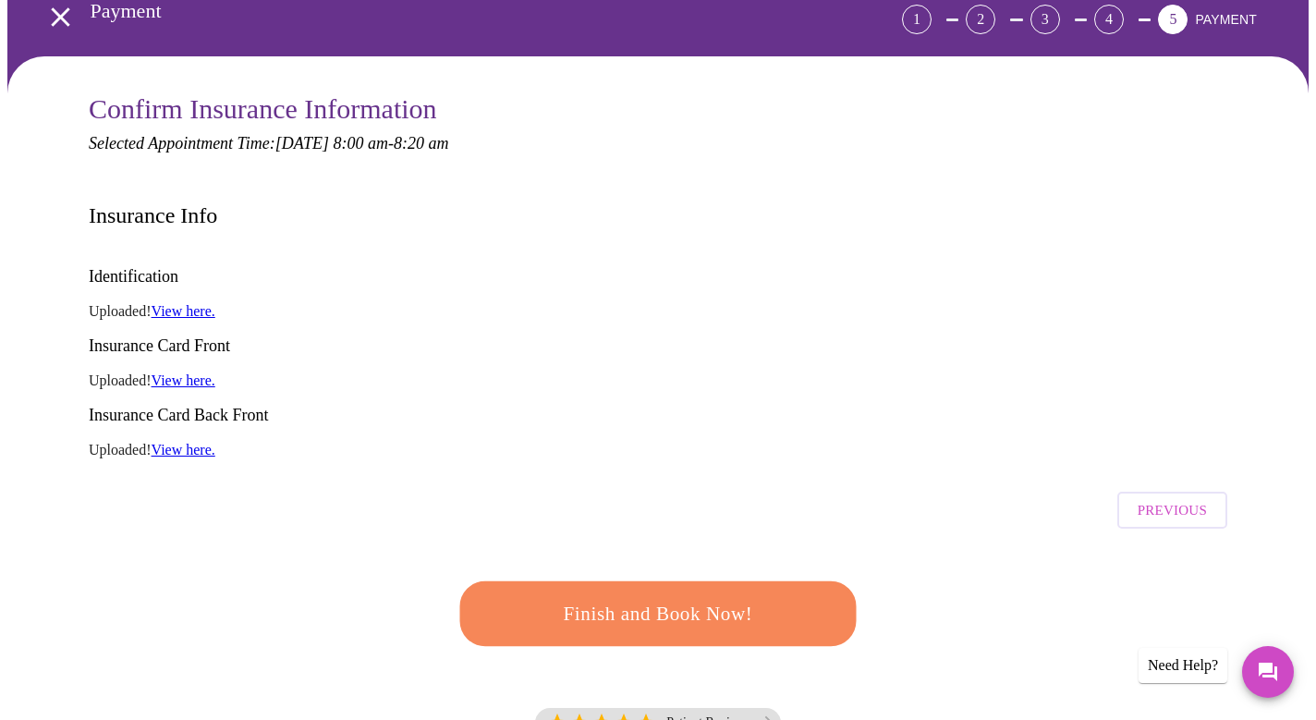
click at [608, 580] on button "Finish and Book Now!" at bounding box center [657, 613] width 407 height 67
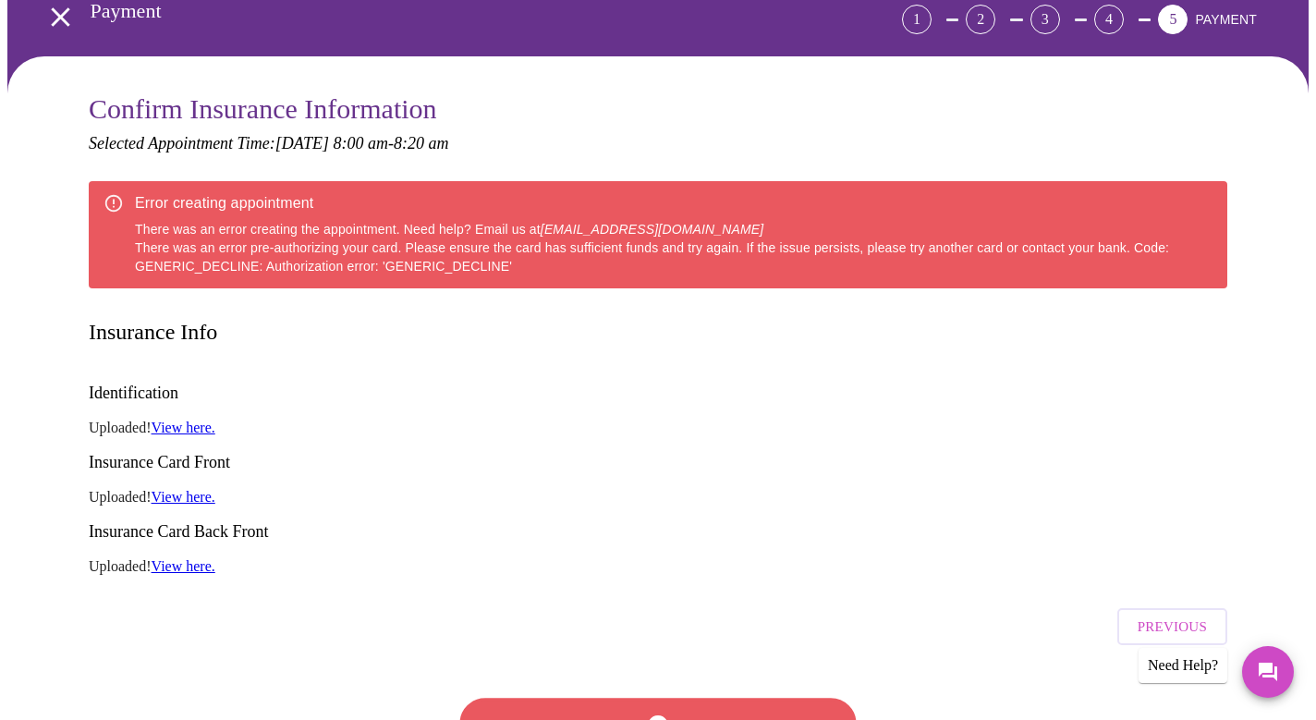
click at [577, 672] on div at bounding box center [658, 726] width 416 height 108
click at [700, 489] on p "Uploaded! View here." at bounding box center [658, 497] width 1138 height 17
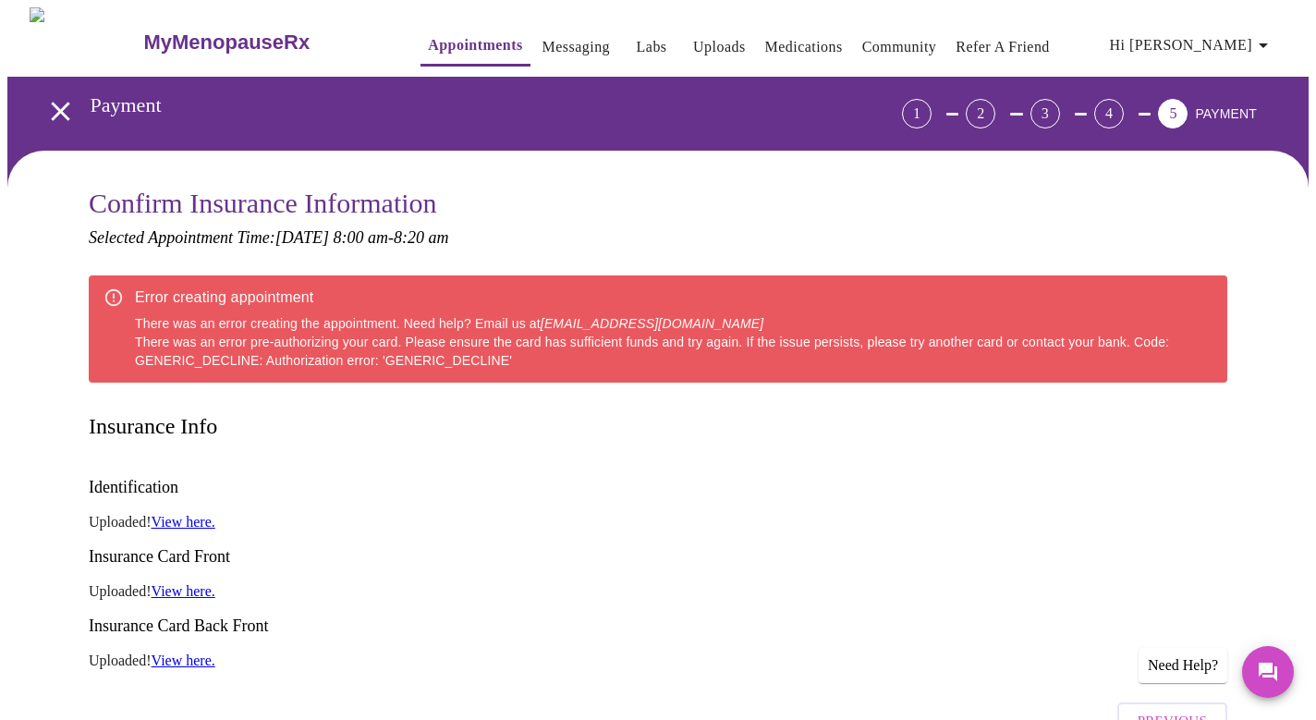
scroll to position [0, 0]
click at [1249, 34] on span "Hi [PERSON_NAME]" at bounding box center [1192, 45] width 164 height 26
click at [976, 195] on div at bounding box center [658, 360] width 1316 height 720
click at [156, 337] on div "Error creating appointment There was an error creating the appointment. Need he…" at bounding box center [673, 329] width 1077 height 96
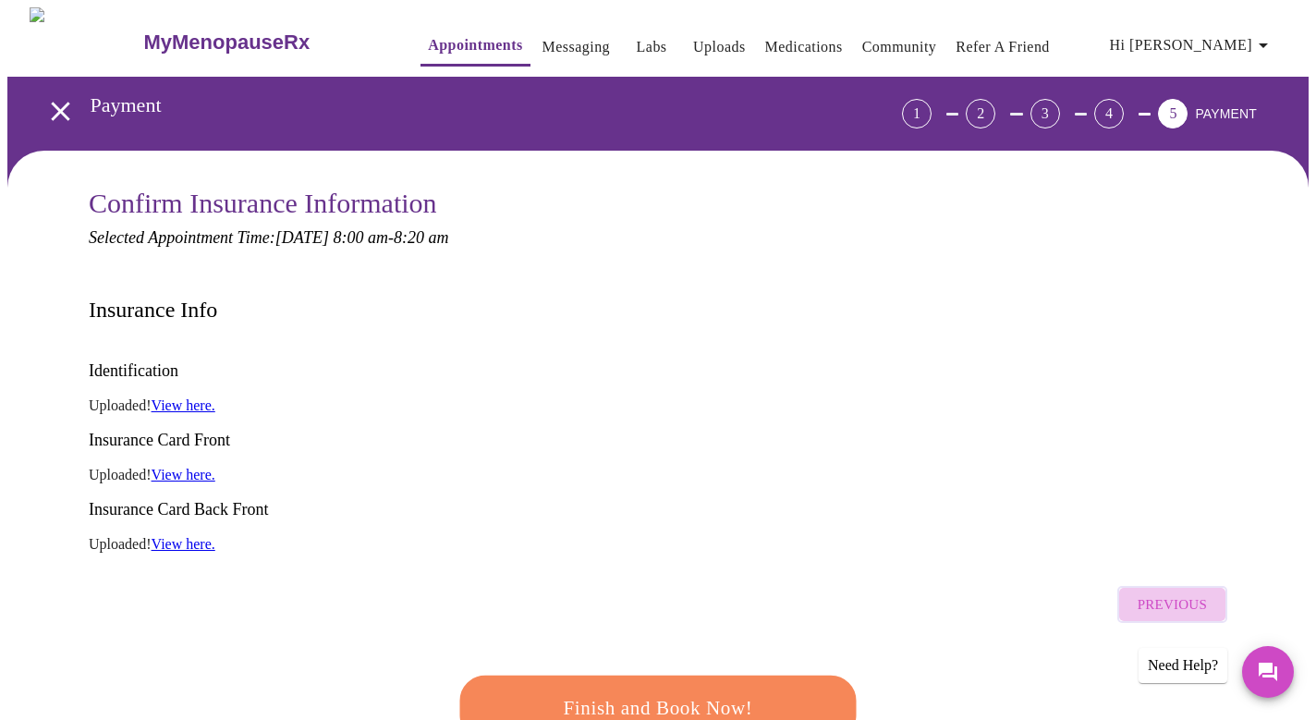
click at [1167, 586] on button "Previous" at bounding box center [1172, 604] width 110 height 37
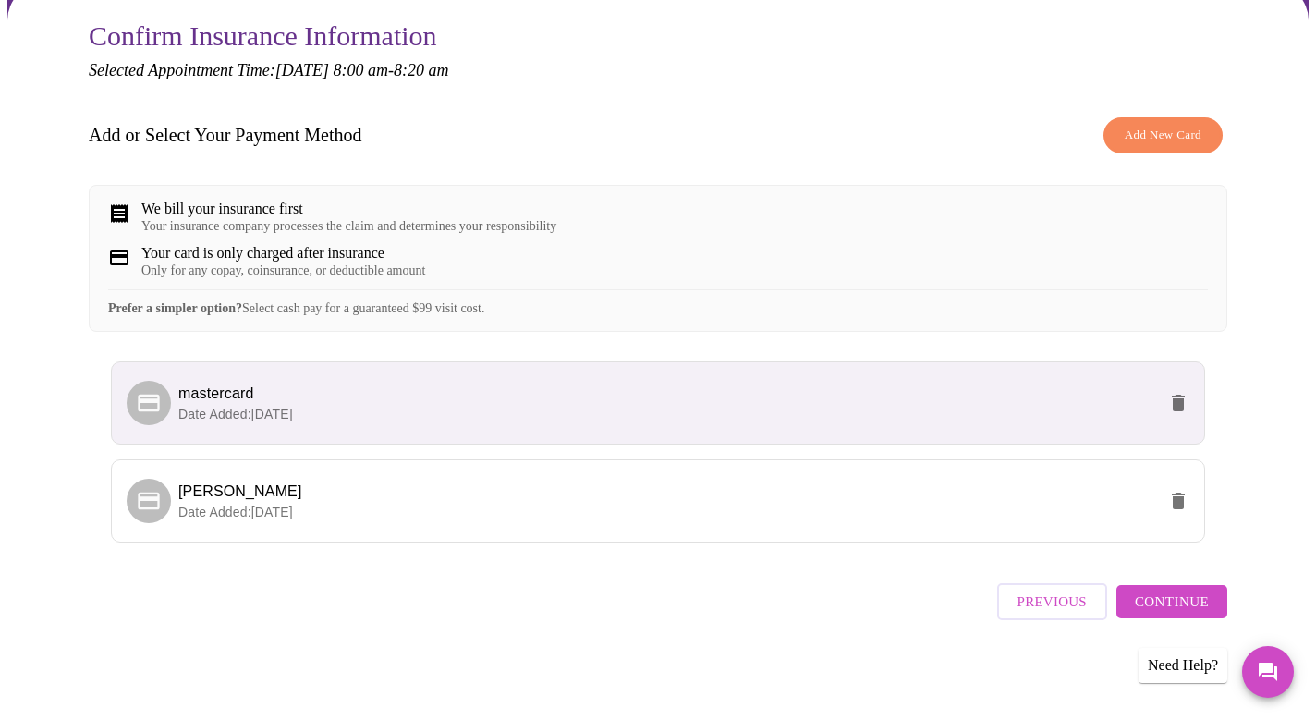
scroll to position [182, 0]
click at [1063, 602] on span "Previous" at bounding box center [1051, 601] width 69 height 24
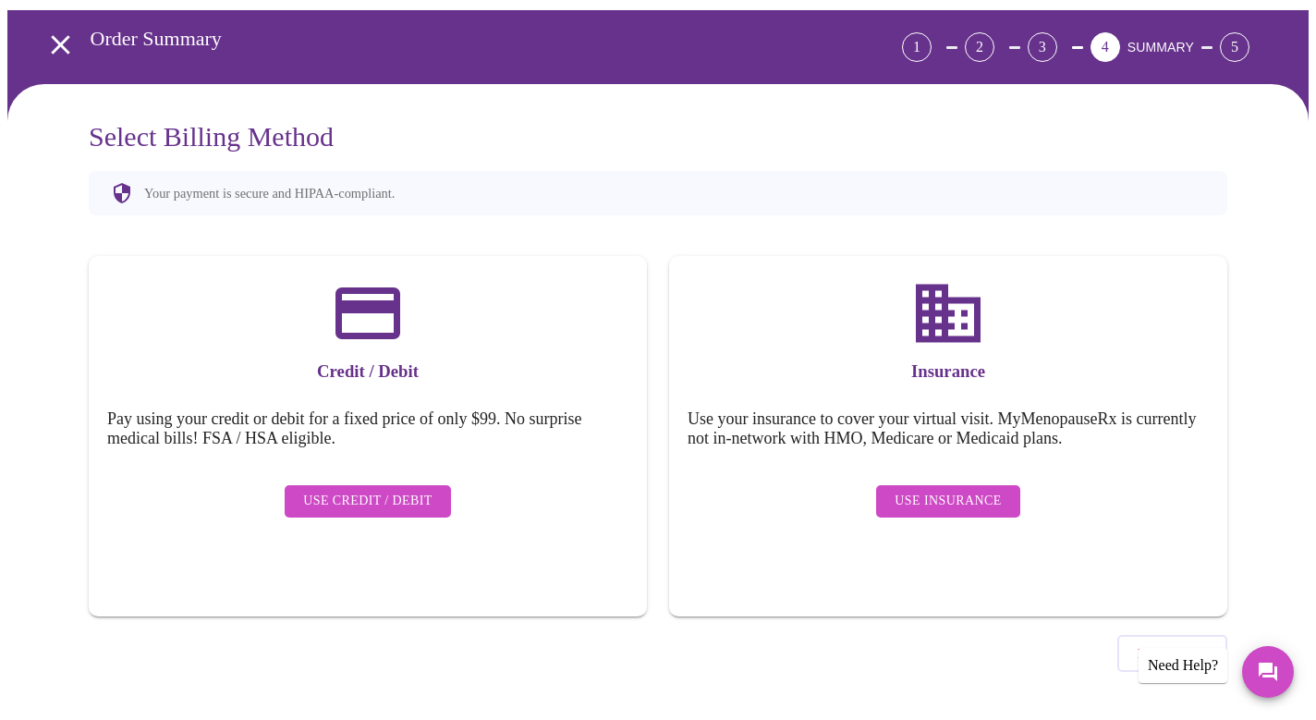
click at [1159, 641] on span "Previous" at bounding box center [1171, 653] width 69 height 24
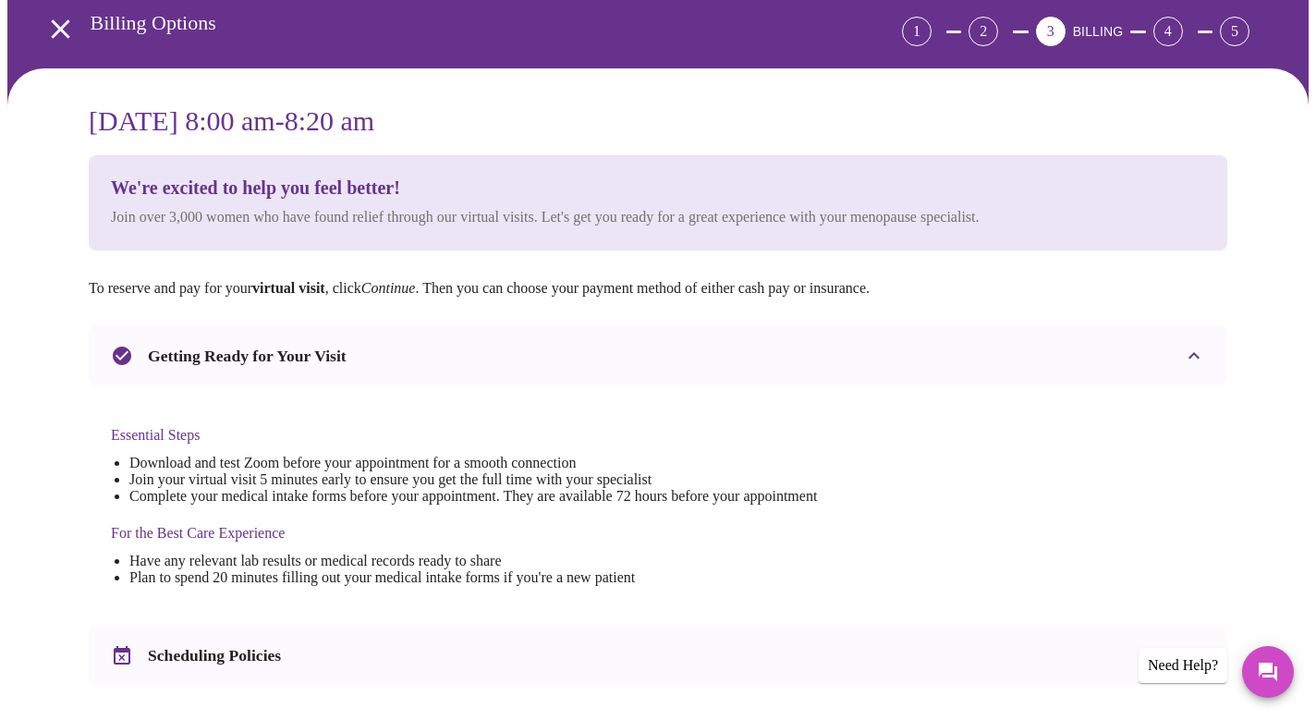
scroll to position [81, 0]
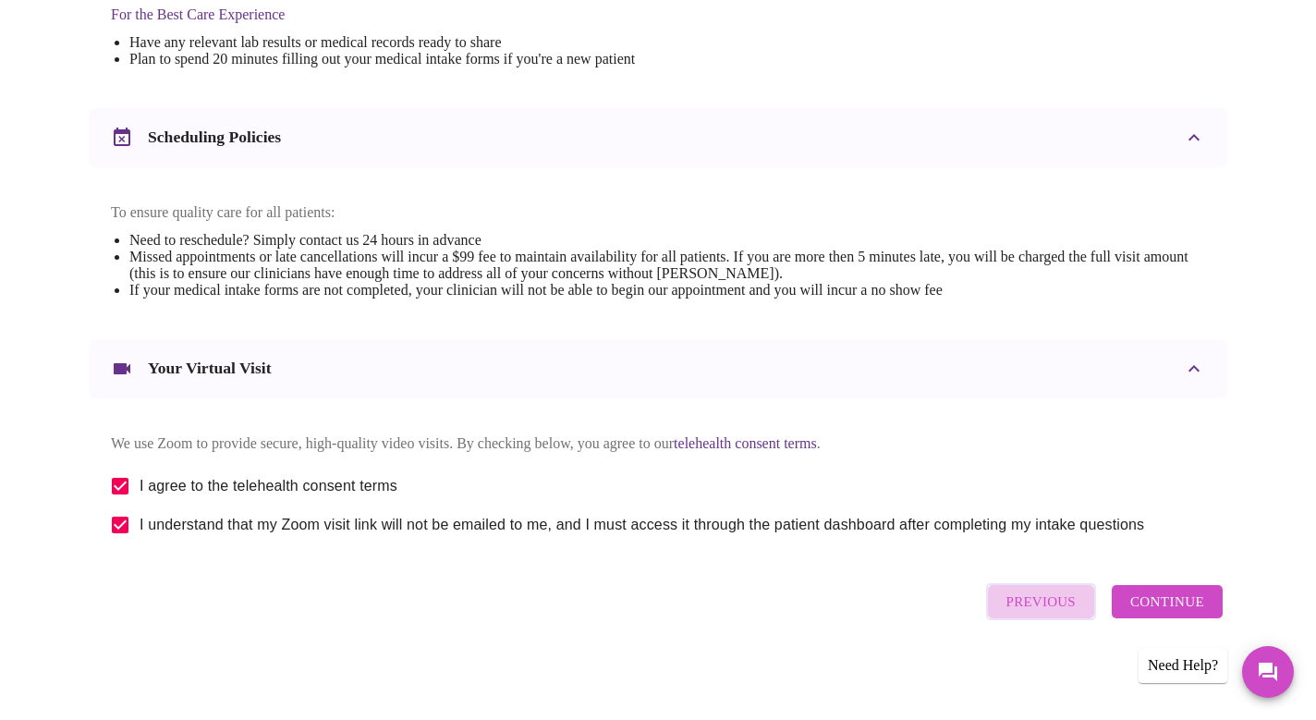
click at [1039, 614] on span "Previous" at bounding box center [1040, 601] width 69 height 24
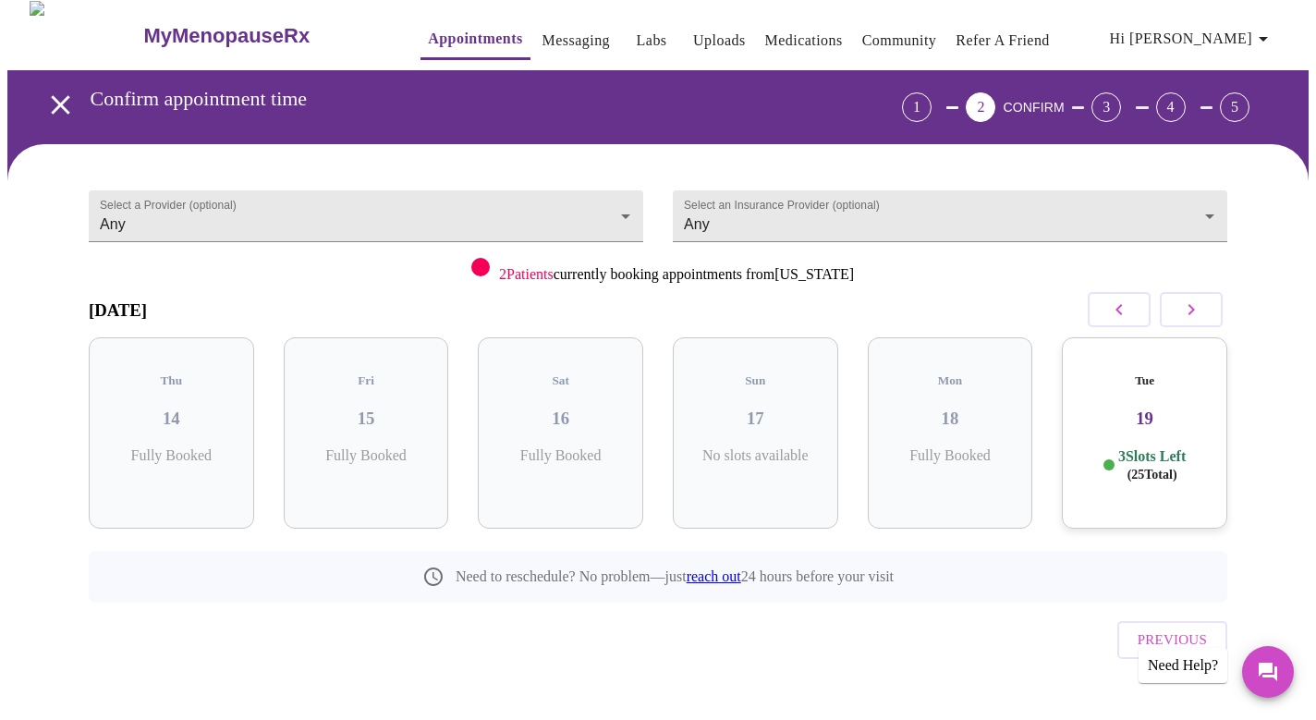
click at [1117, 419] on div "Tue 19 3 Slots Left ( 25 Total)" at bounding box center [1144, 432] width 165 height 191
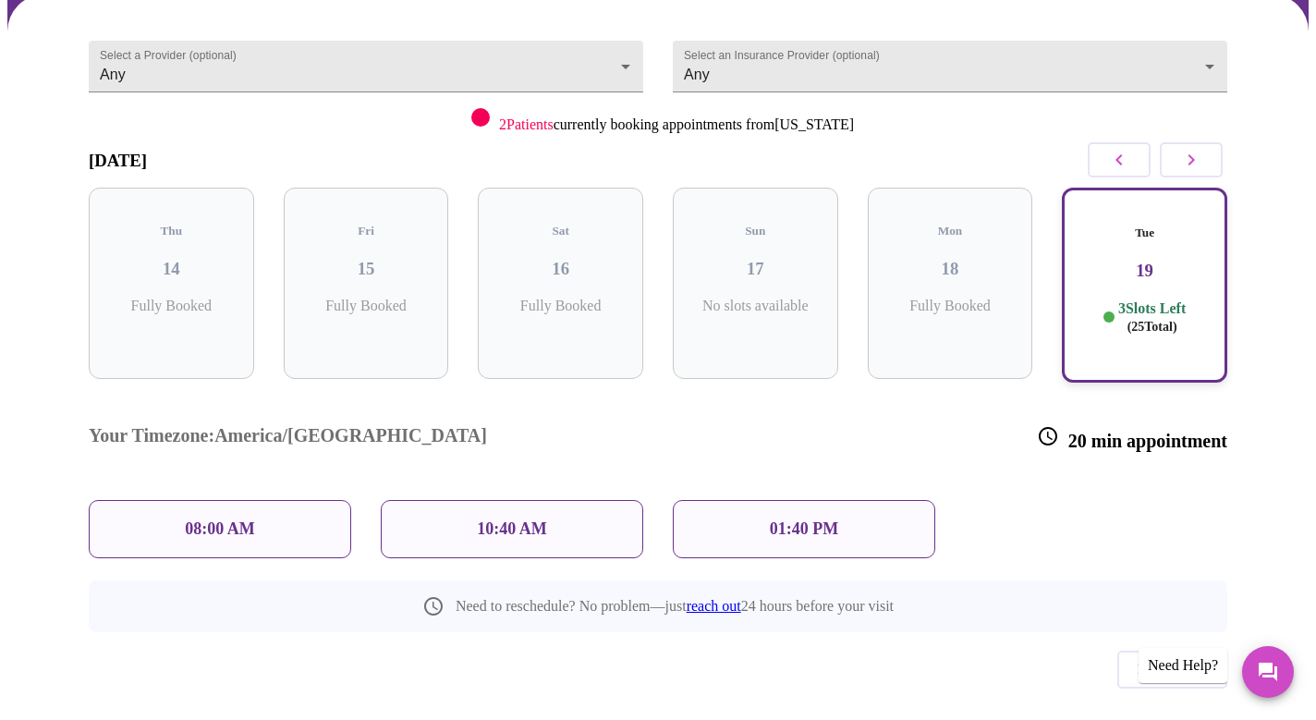
scroll to position [155, 0]
click at [1189, 658] on span "Previous" at bounding box center [1171, 670] width 69 height 24
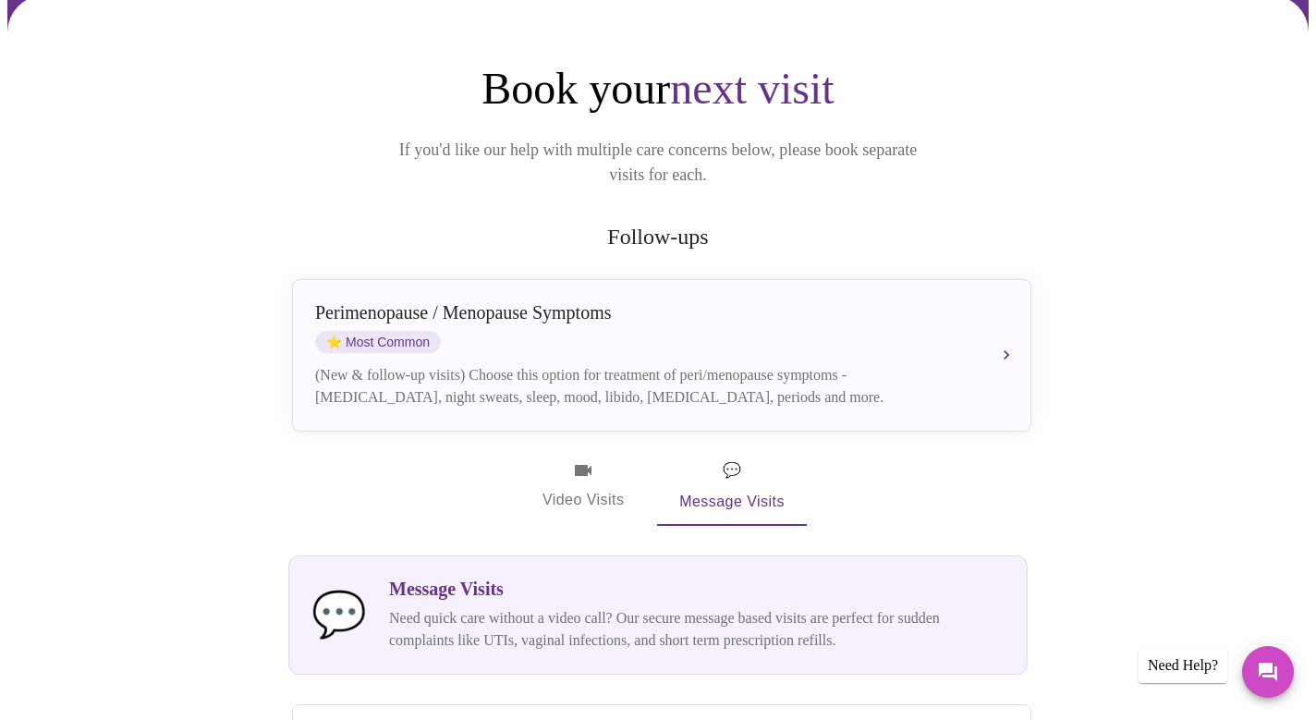
click at [577, 465] on icon "button" at bounding box center [583, 470] width 17 height 11
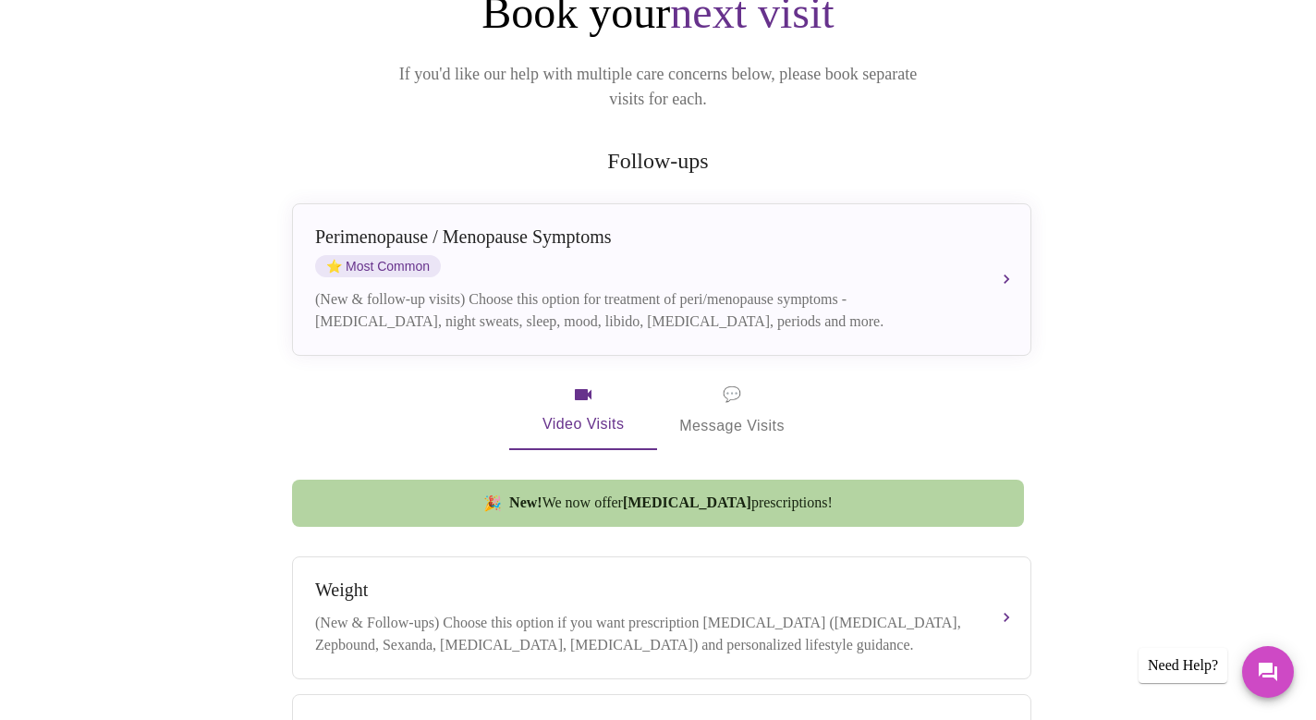
scroll to position [232, 0]
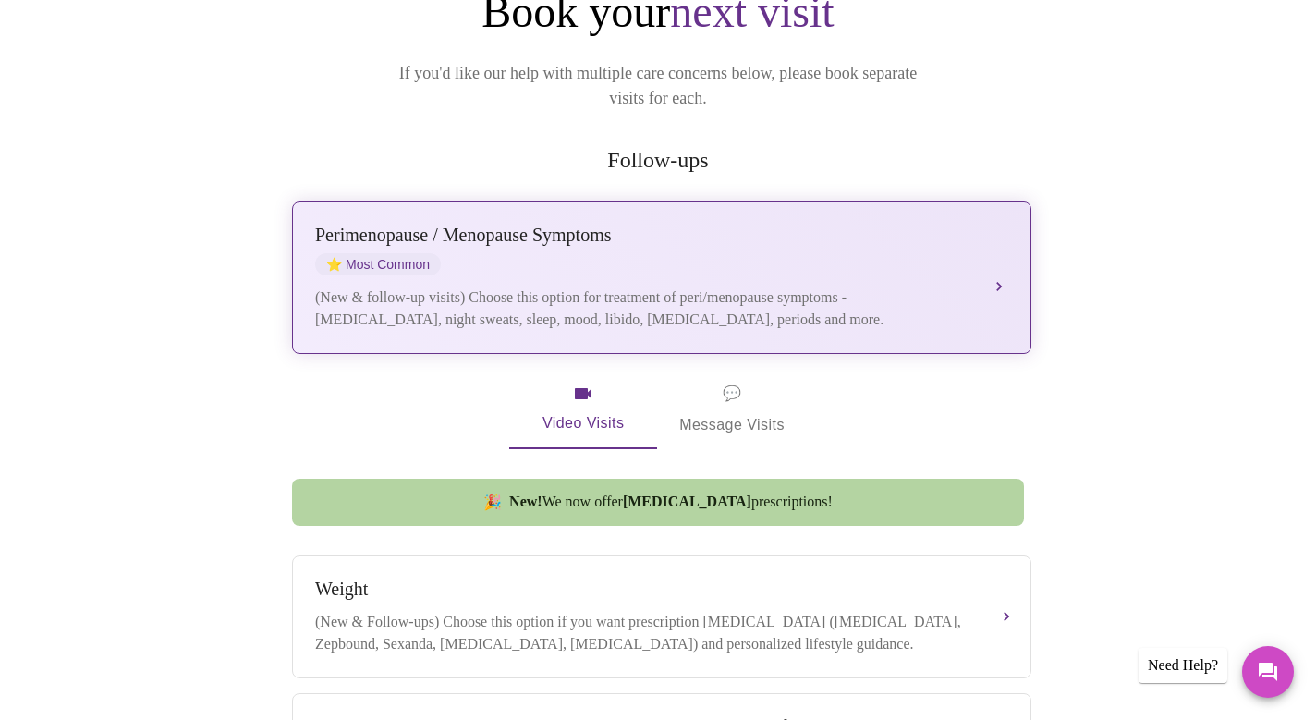
click at [960, 286] on div "(New & follow-up visits) Choose this option for treatment of peri/menopause sym…" at bounding box center [643, 308] width 656 height 44
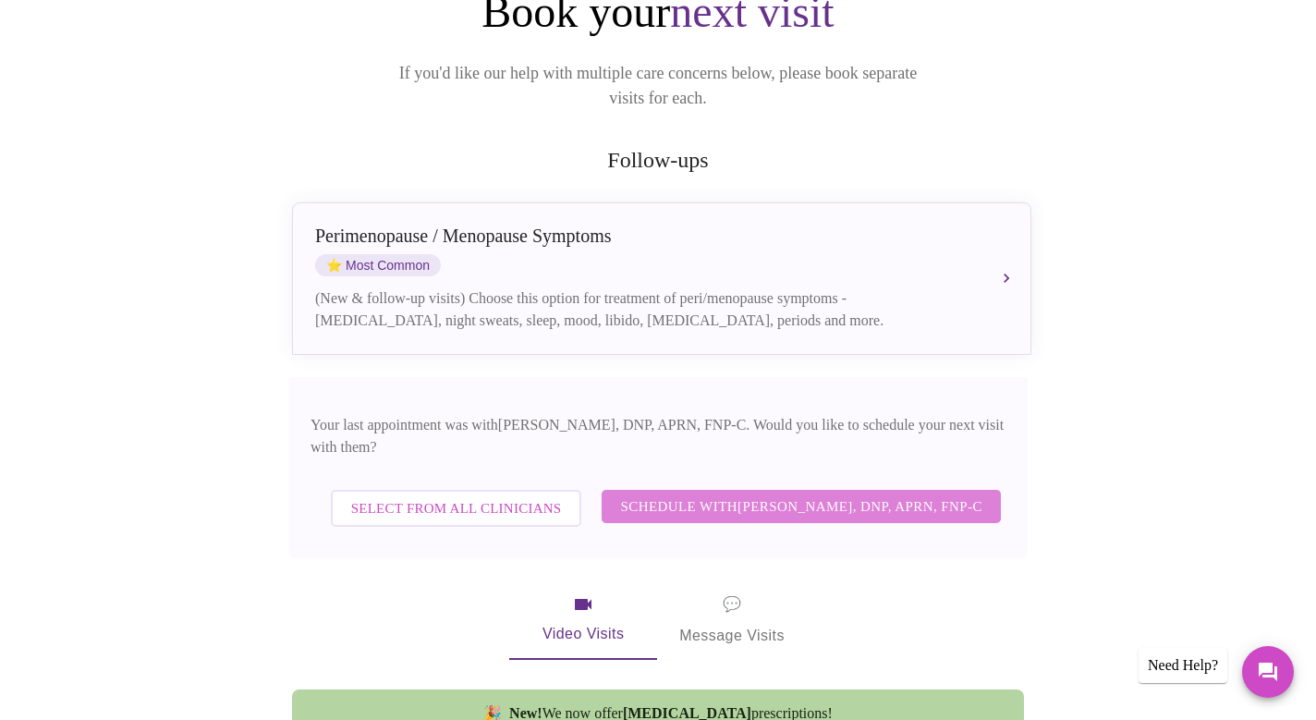
click at [826, 494] on span "Schedule with [PERSON_NAME], DNP, APRN, FNP-C" at bounding box center [801, 506] width 362 height 24
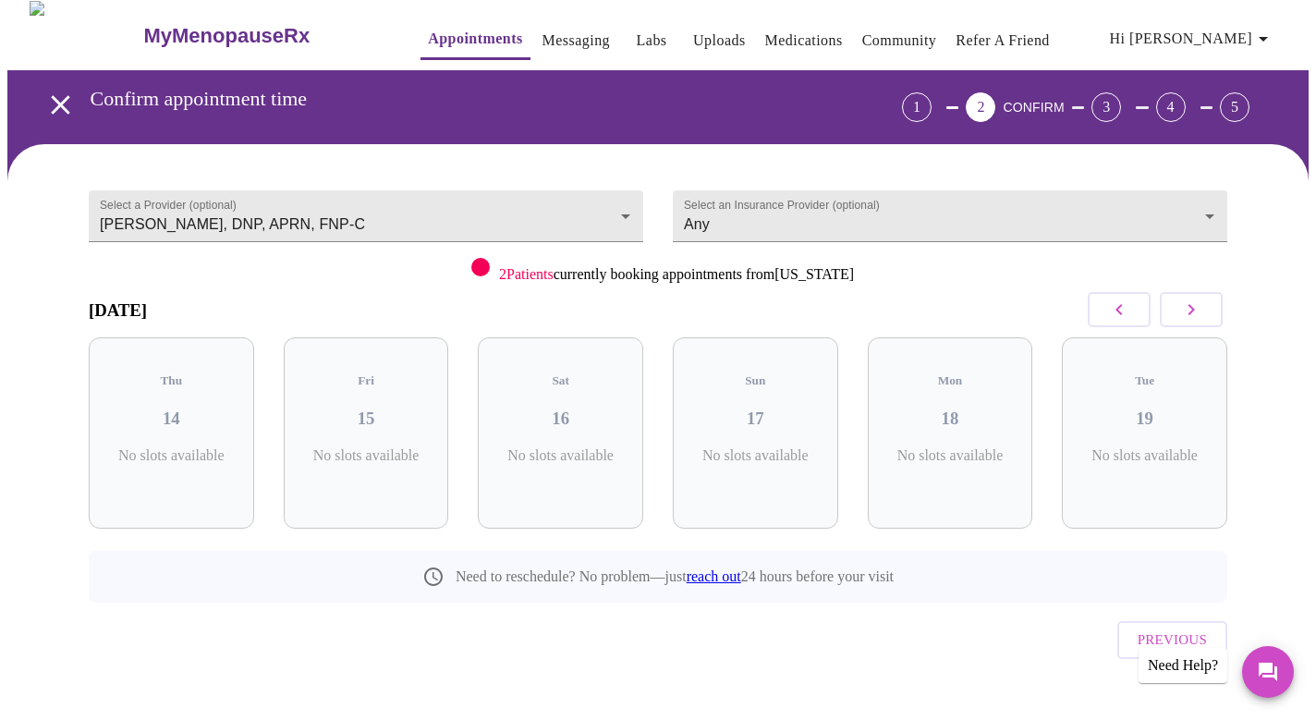
click at [1190, 308] on icon "button" at bounding box center [1191, 309] width 22 height 22
click at [790, 219] on body "MyMenopauseRx Appointments Messaging Labs Uploads Medications Community Refer a…" at bounding box center [657, 376] width 1301 height 750
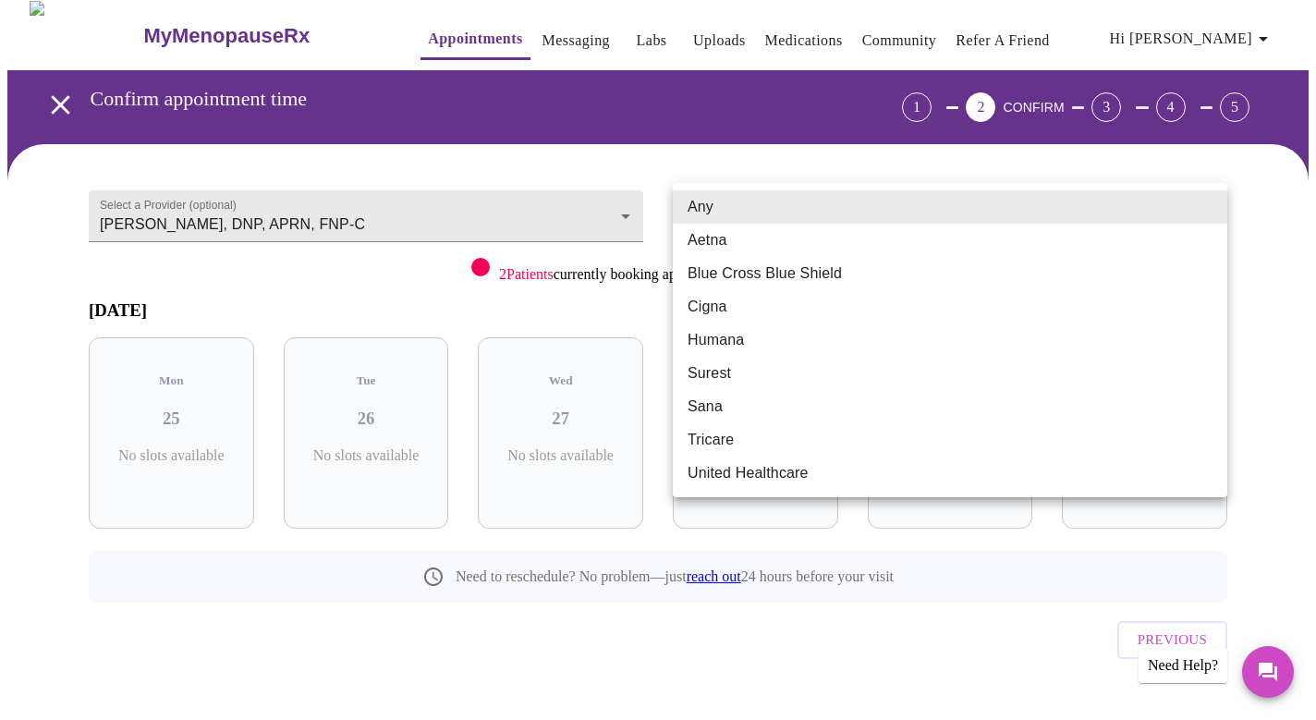
click at [784, 246] on li "Aetna" at bounding box center [950, 240] width 554 height 33
type input "Aetna"
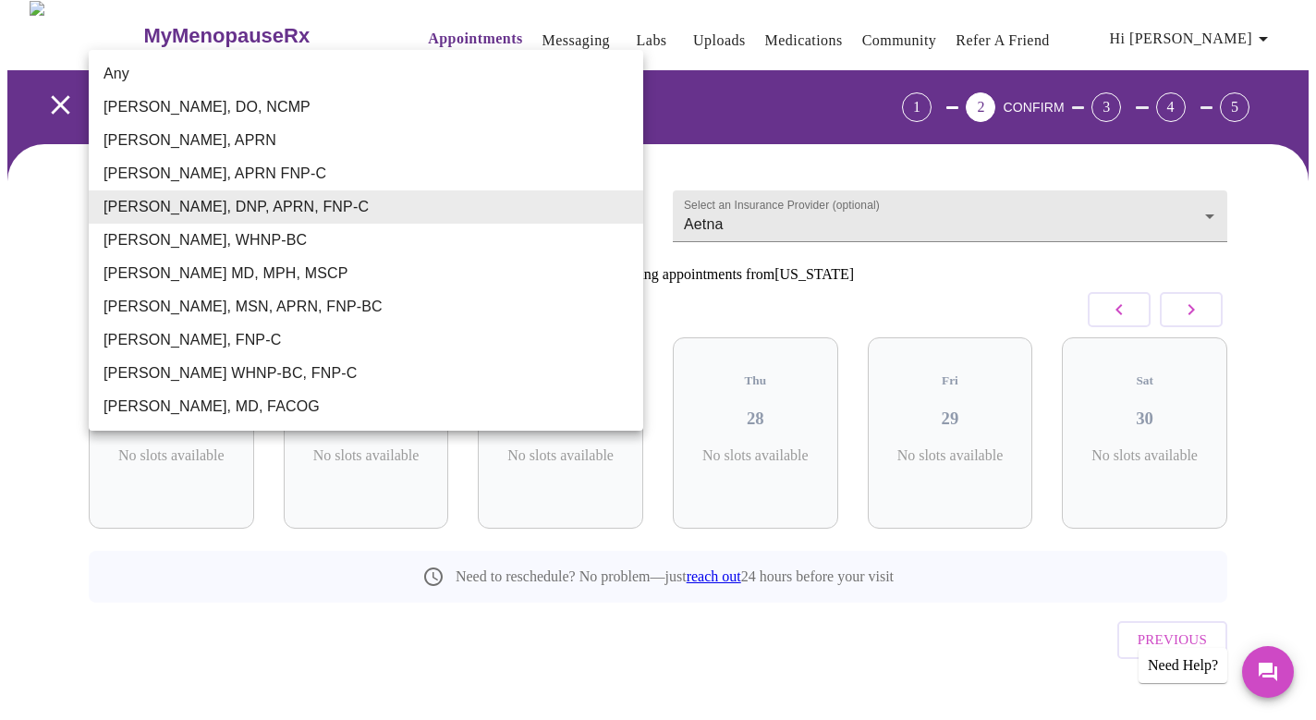
click at [623, 204] on body "MyMenopauseRx Appointments Messaging Labs Uploads Medications Community Refer a…" at bounding box center [657, 376] width 1301 height 750
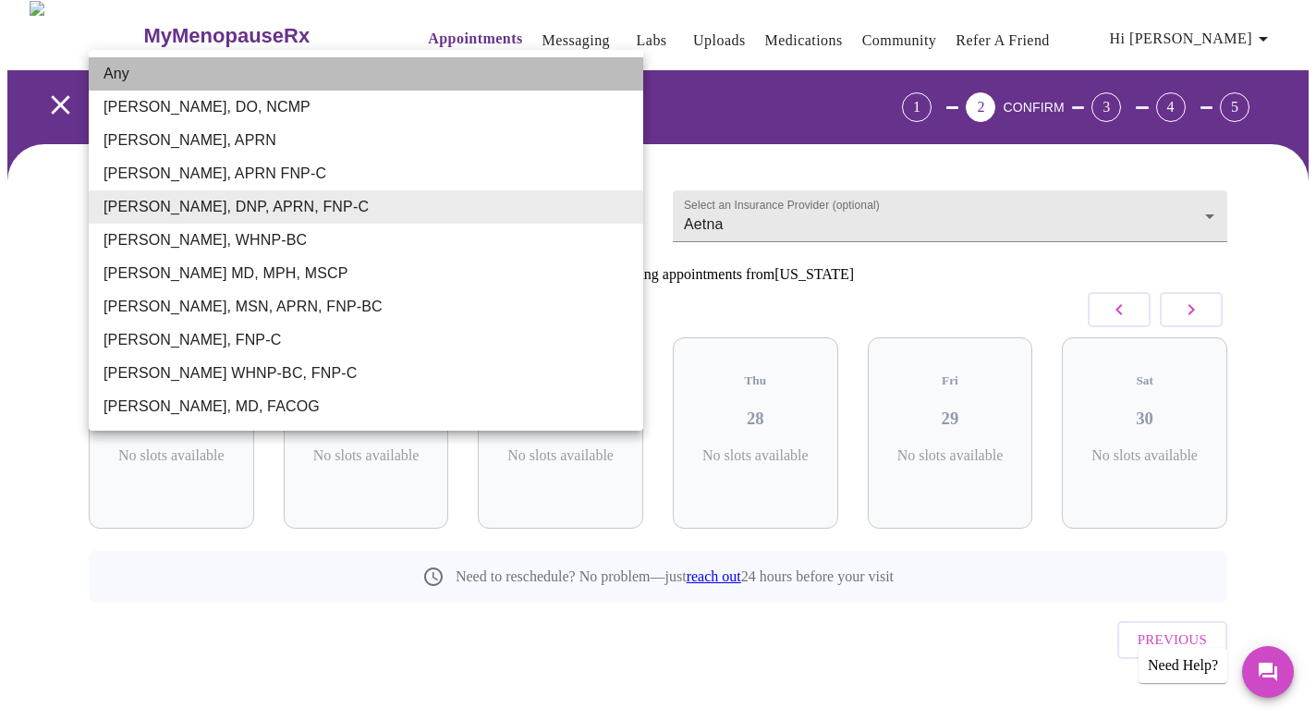
click at [489, 80] on li "Any" at bounding box center [366, 73] width 554 height 33
type input "Any"
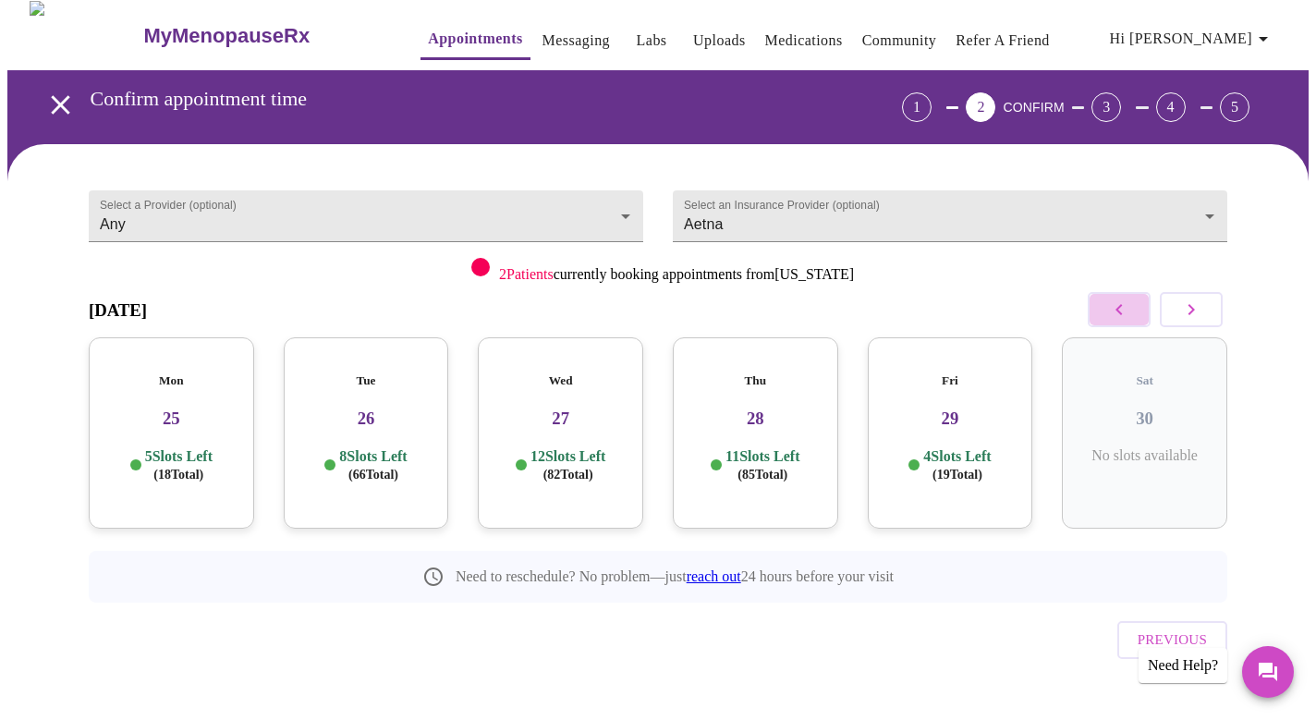
click at [1131, 303] on button "button" at bounding box center [1118, 309] width 63 height 35
click at [200, 408] on h3 "19" at bounding box center [171, 418] width 136 height 20
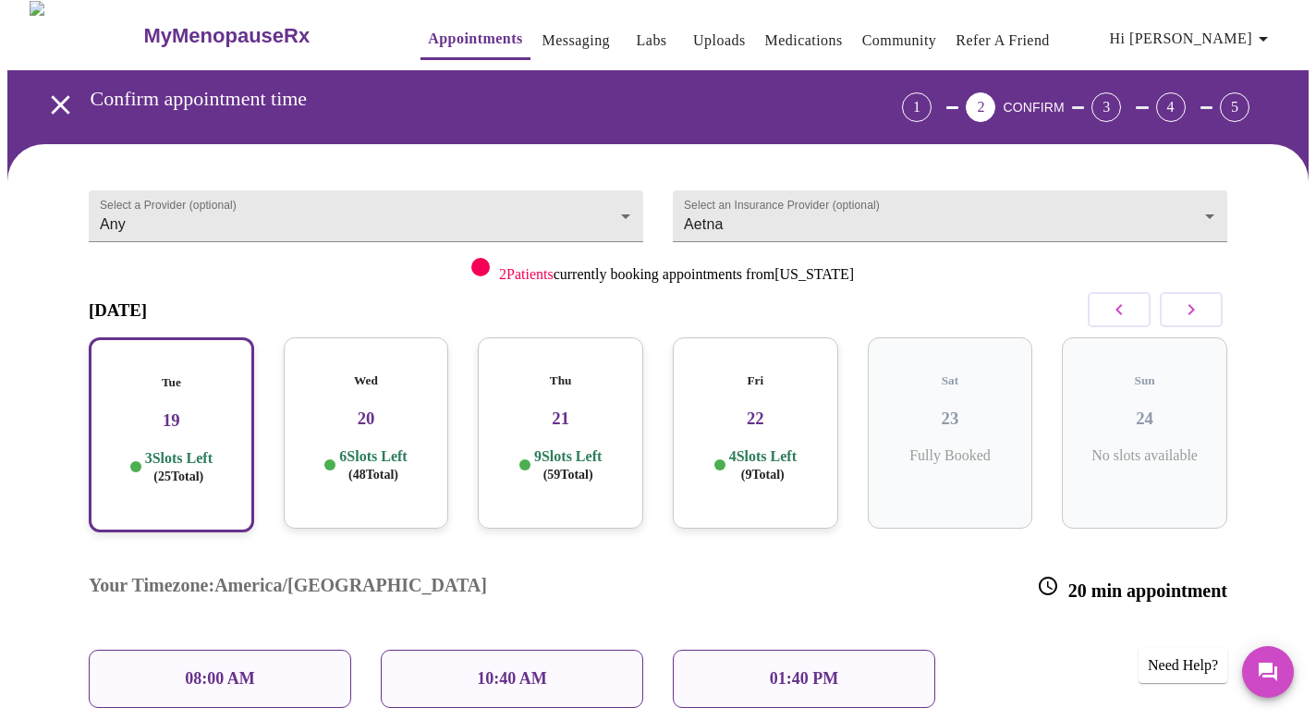
click at [164, 650] on div "08:00 AM" at bounding box center [220, 679] width 262 height 58
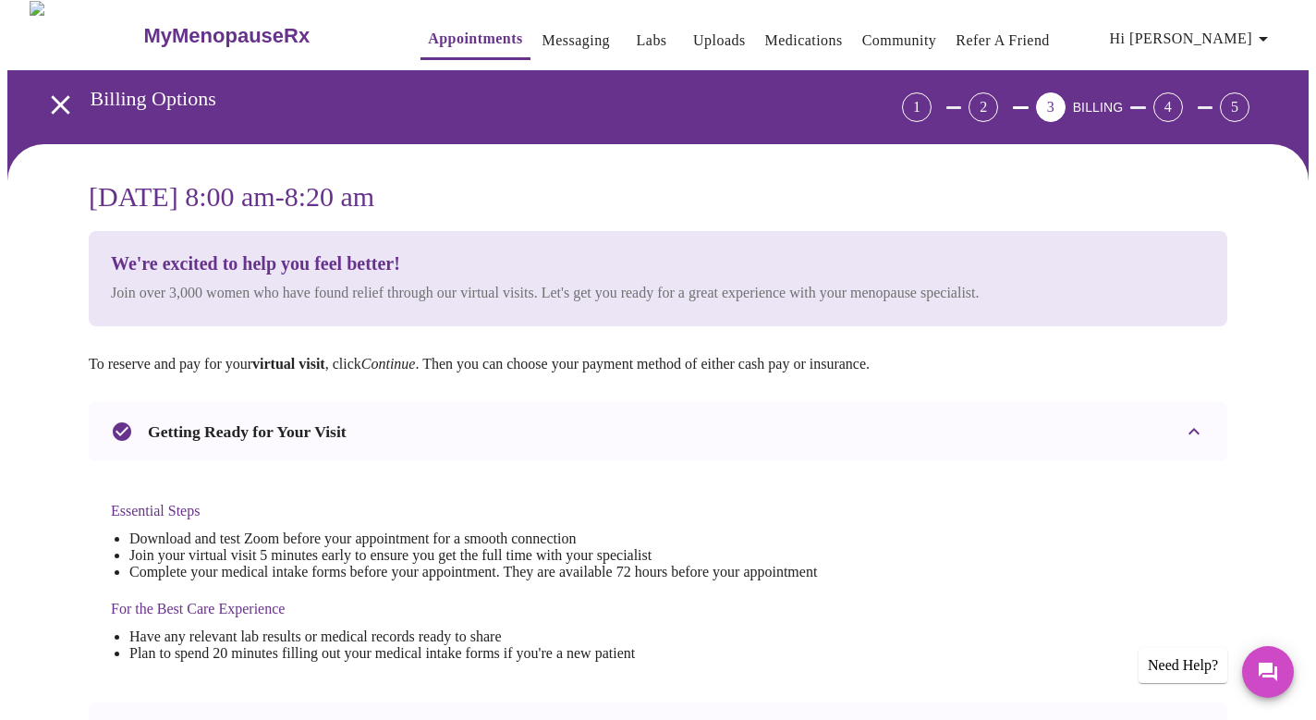
scroll to position [0, 0]
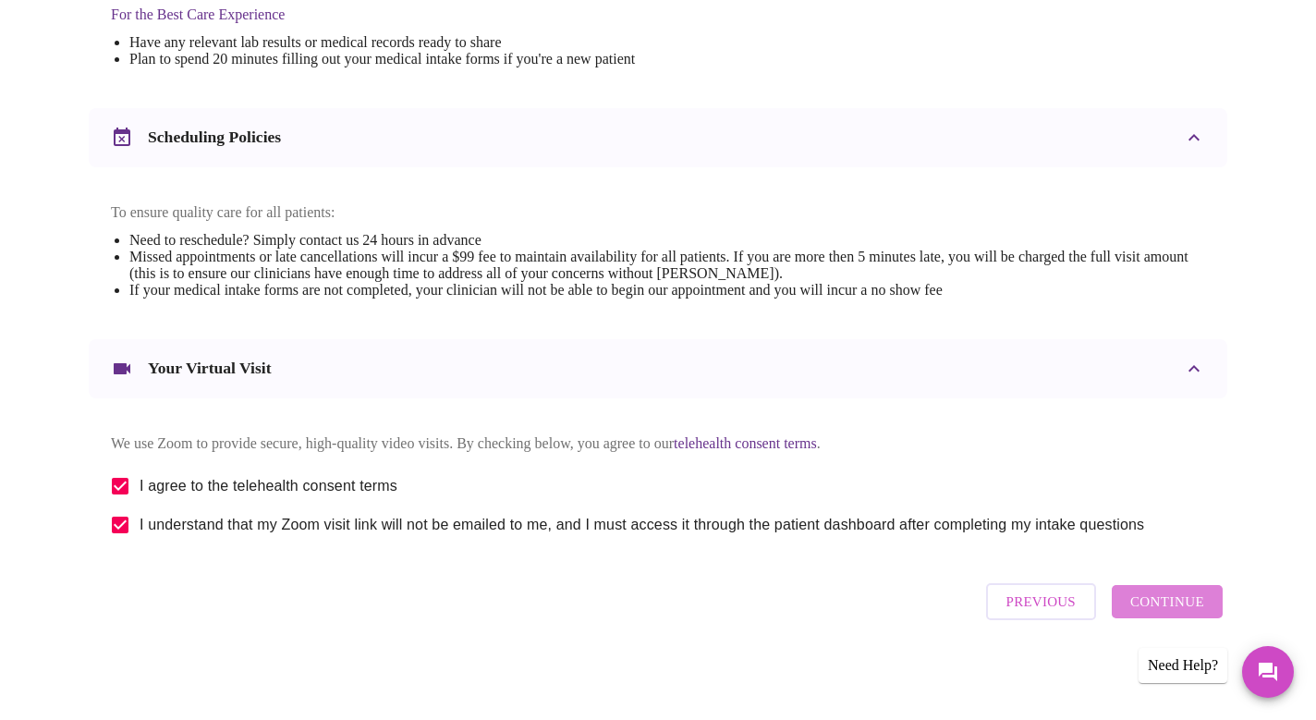
click at [1176, 604] on span "Continue" at bounding box center [1167, 601] width 74 height 24
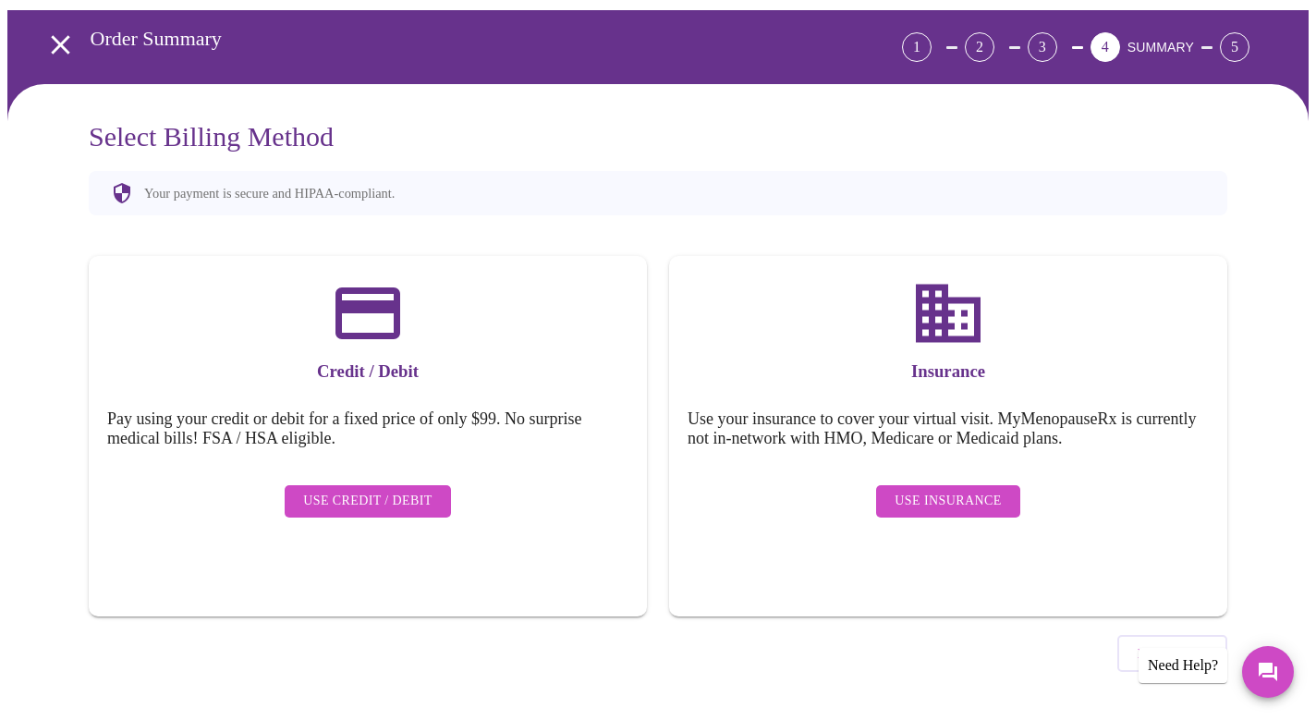
click at [980, 490] on span "Use Insurance" at bounding box center [947, 501] width 106 height 23
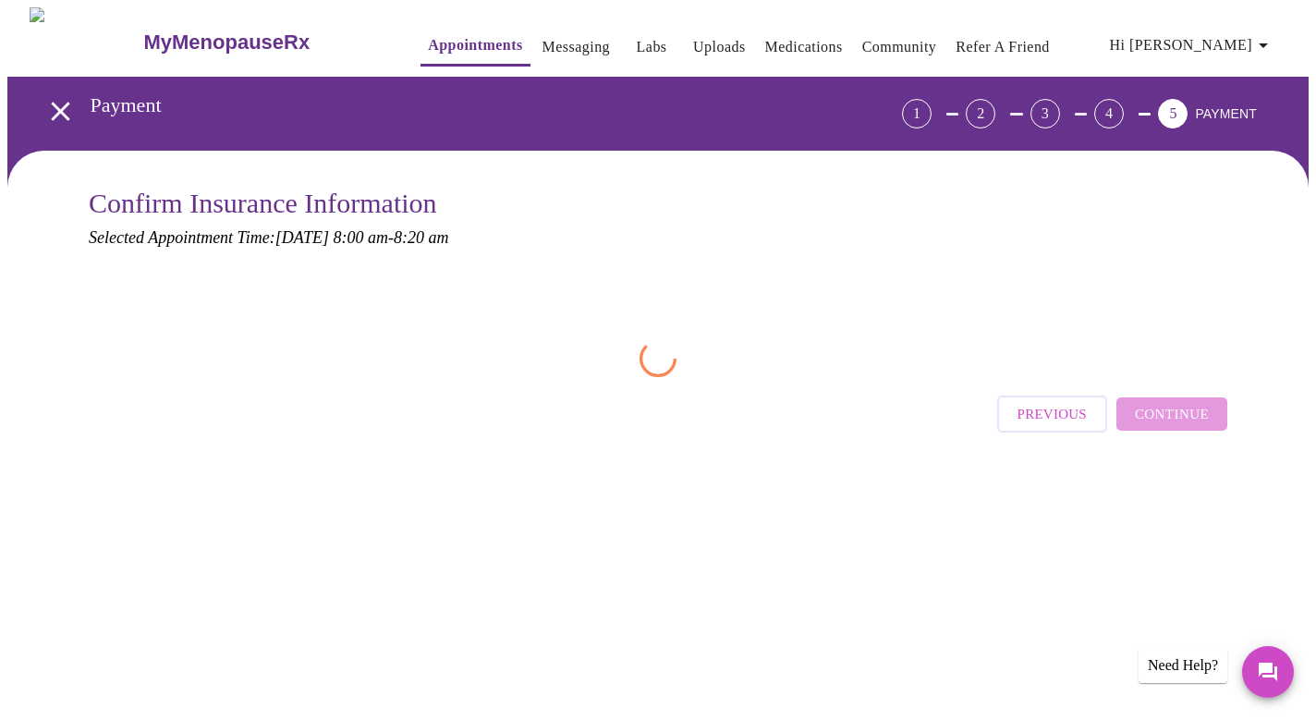
scroll to position [0, 0]
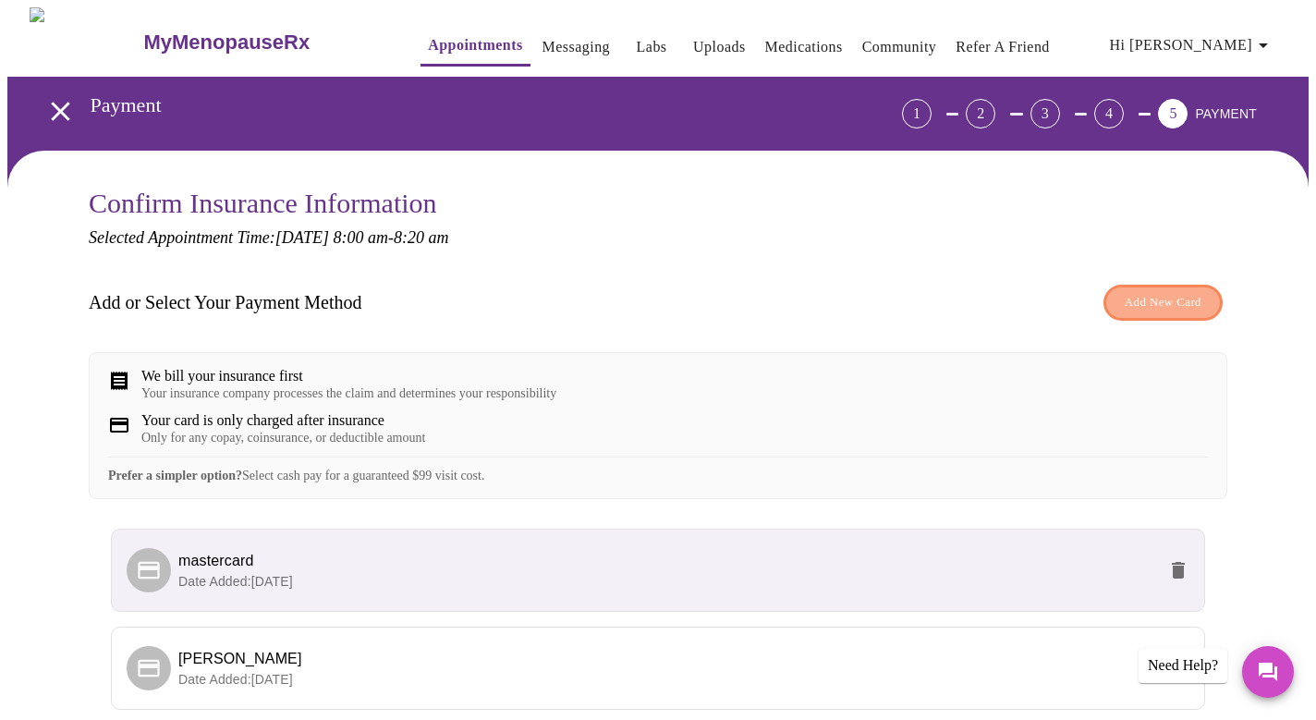
click at [1139, 297] on span "Add New Card" at bounding box center [1162, 302] width 77 height 21
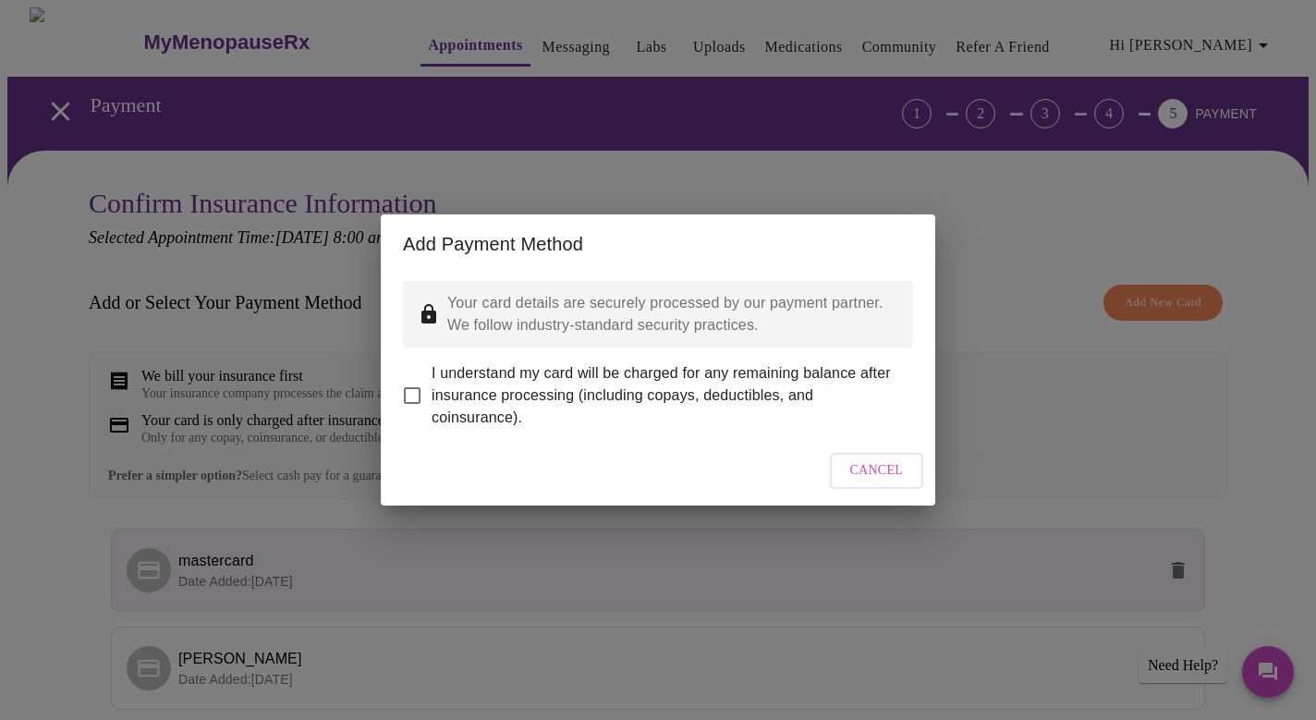
click at [876, 482] on span "Cancel" at bounding box center [877, 470] width 54 height 23
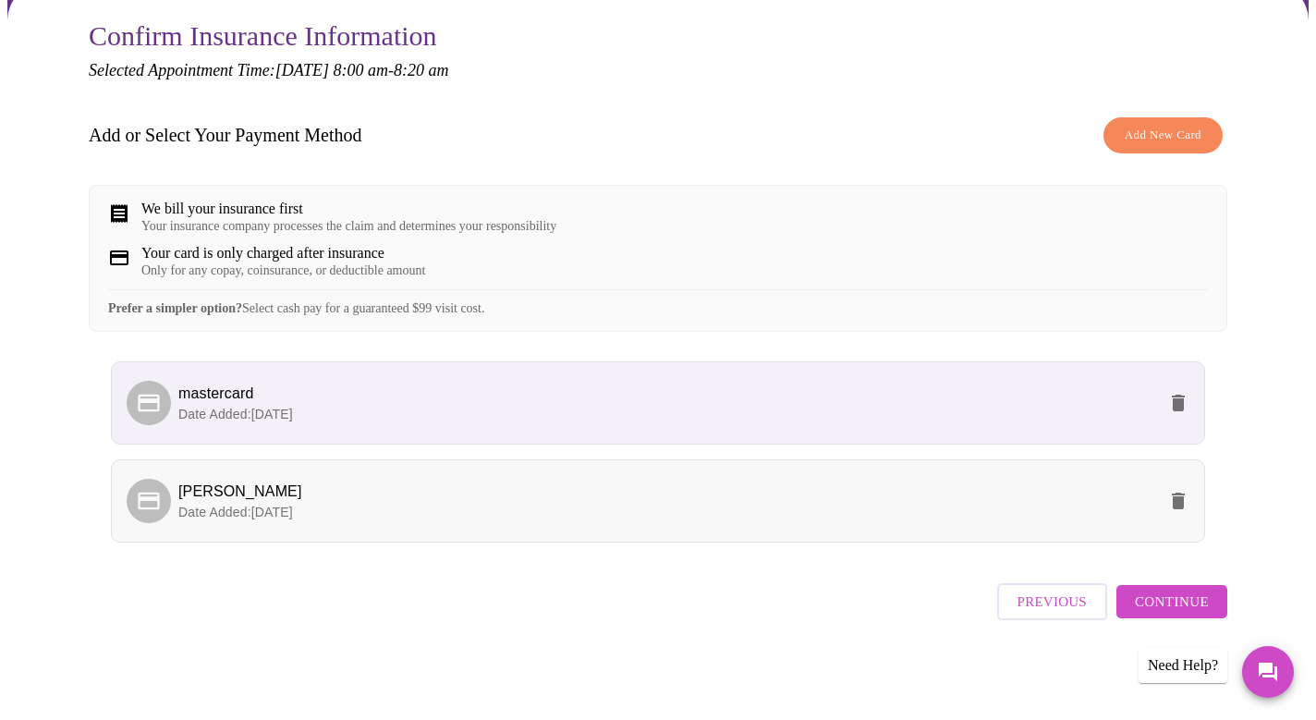
scroll to position [182, 0]
click at [1185, 611] on span "Continue" at bounding box center [1172, 601] width 74 height 24
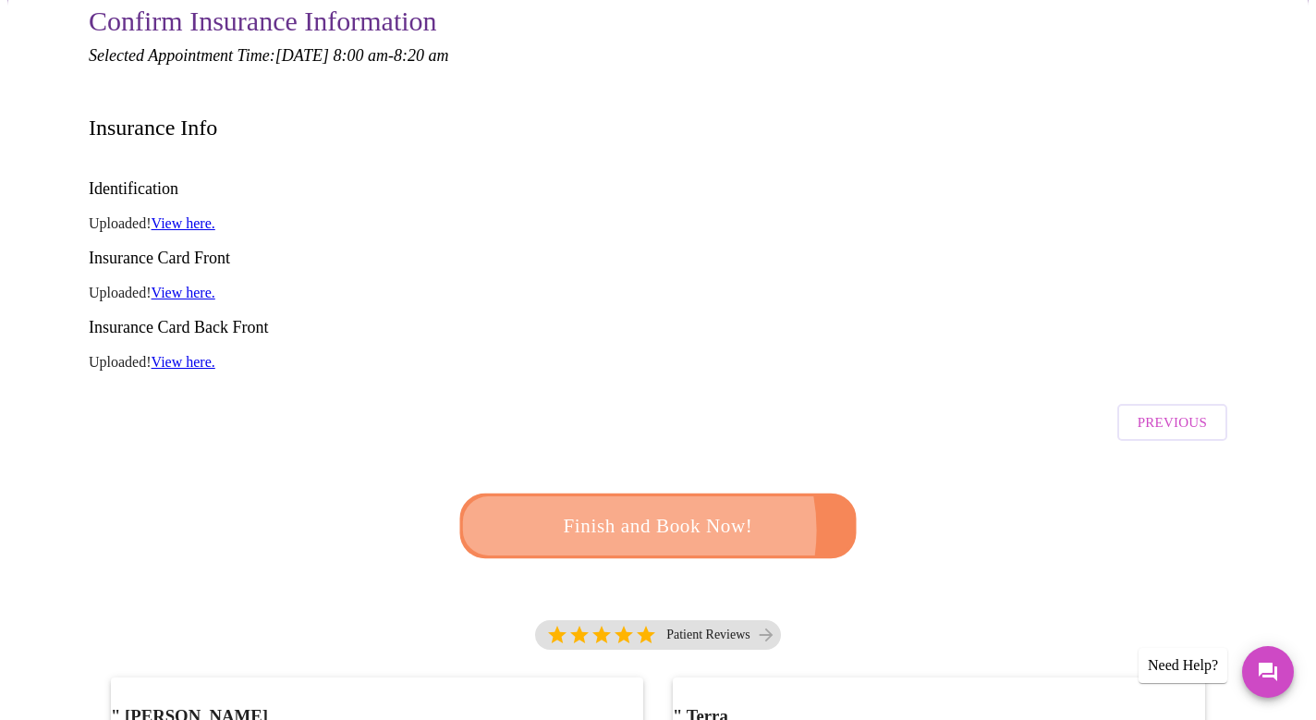
click at [625, 508] on span "Finish and Book Now!" at bounding box center [658, 525] width 350 height 35
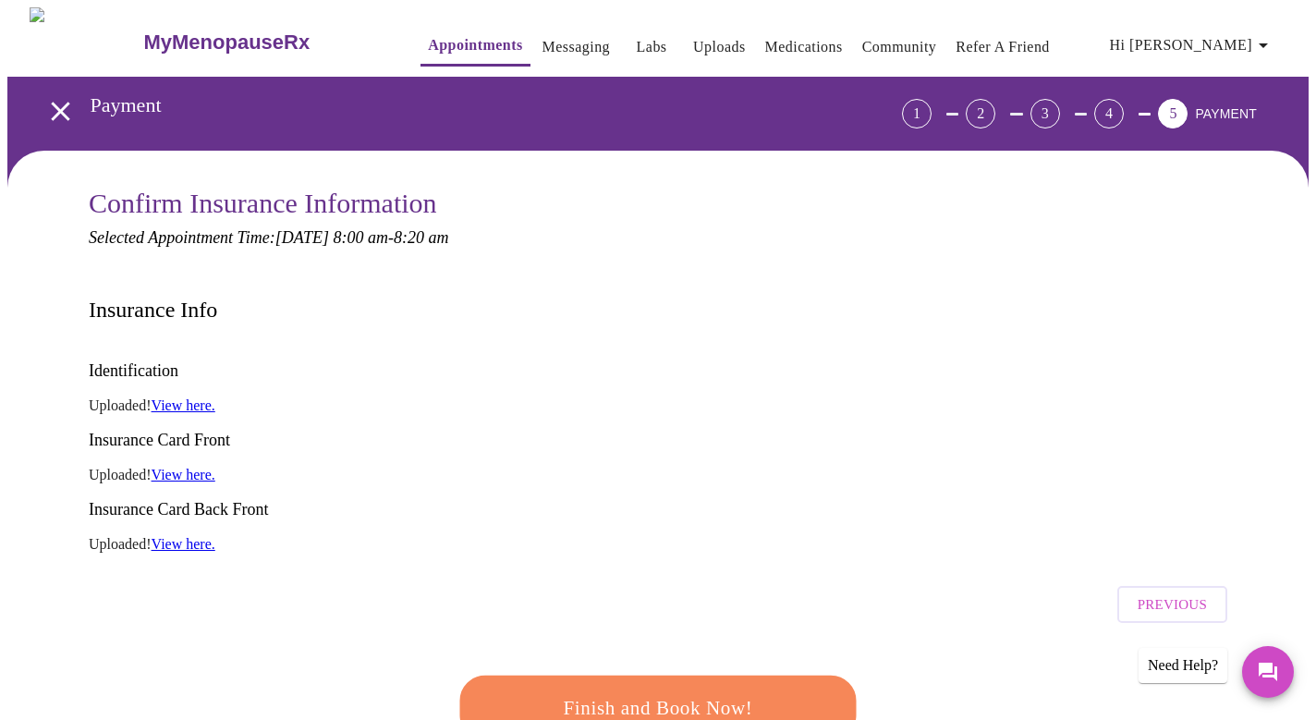
scroll to position [0, 0]
click at [1222, 36] on span "Hi [PERSON_NAME]" at bounding box center [1192, 45] width 164 height 26
click at [1226, 142] on li "Log out" at bounding box center [1235, 138] width 85 height 33
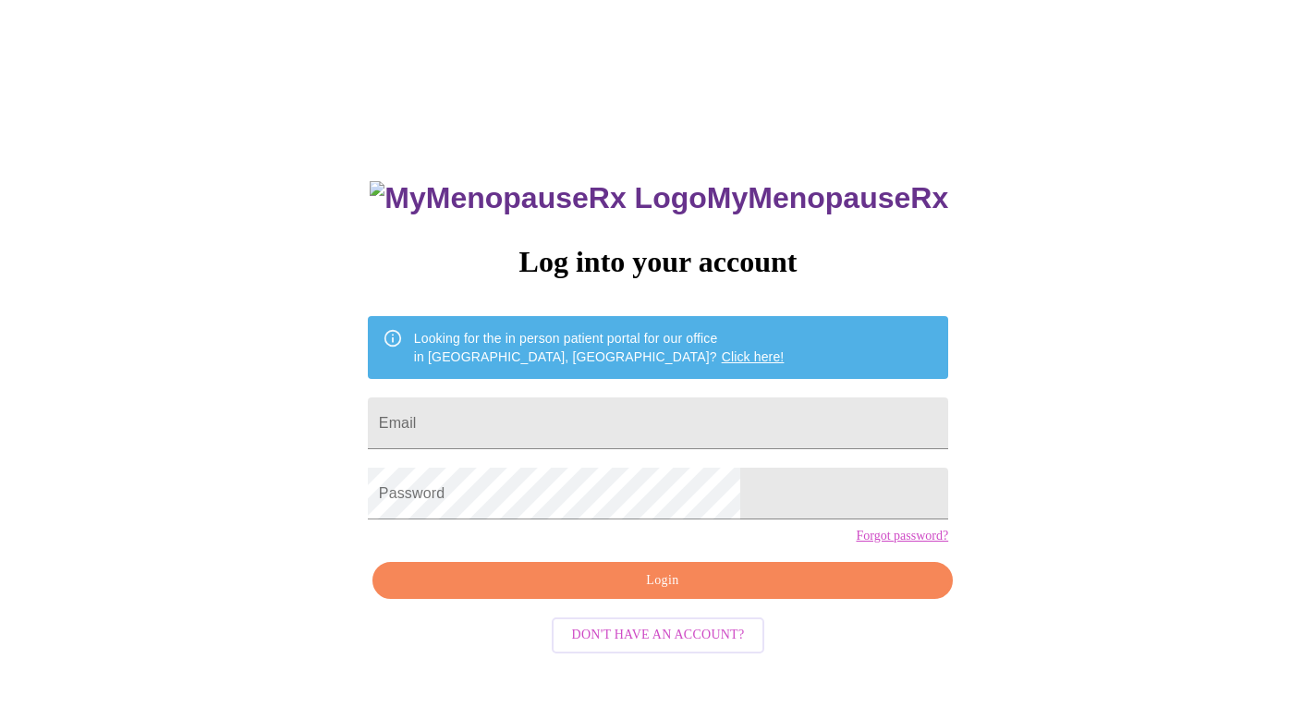
click at [956, 457] on div "MyMenopauseRx Log into your account Looking for the in person patient portal fo…" at bounding box center [657, 439] width 1301 height 864
click at [722, 349] on link "Click here!" at bounding box center [753, 356] width 63 height 15
